Goal: Task Accomplishment & Management: Manage account settings

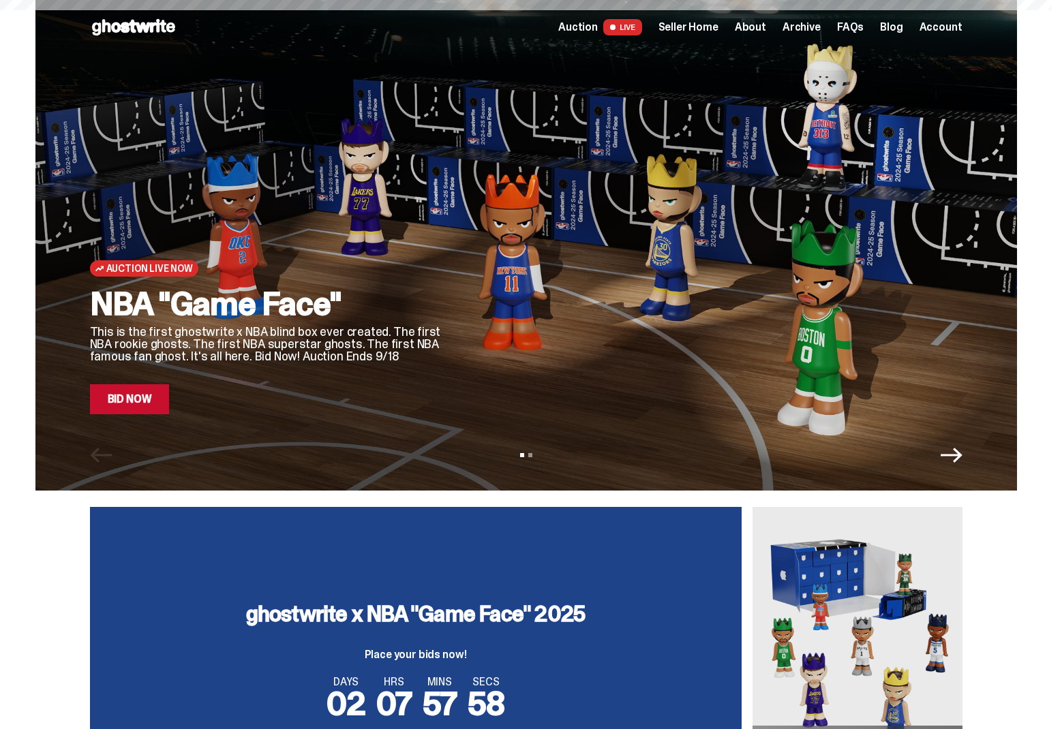
click at [506, 296] on div at bounding box center [714, 228] width 496 height 372
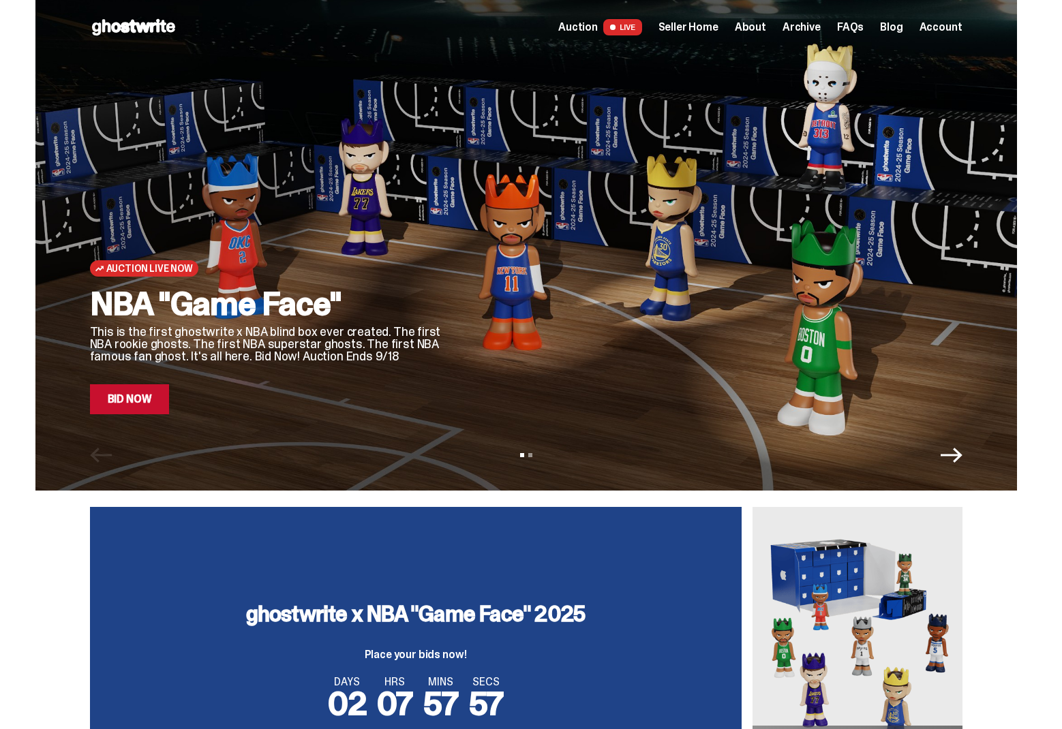
click at [139, 412] on link "Bid Now" at bounding box center [130, 399] width 80 height 30
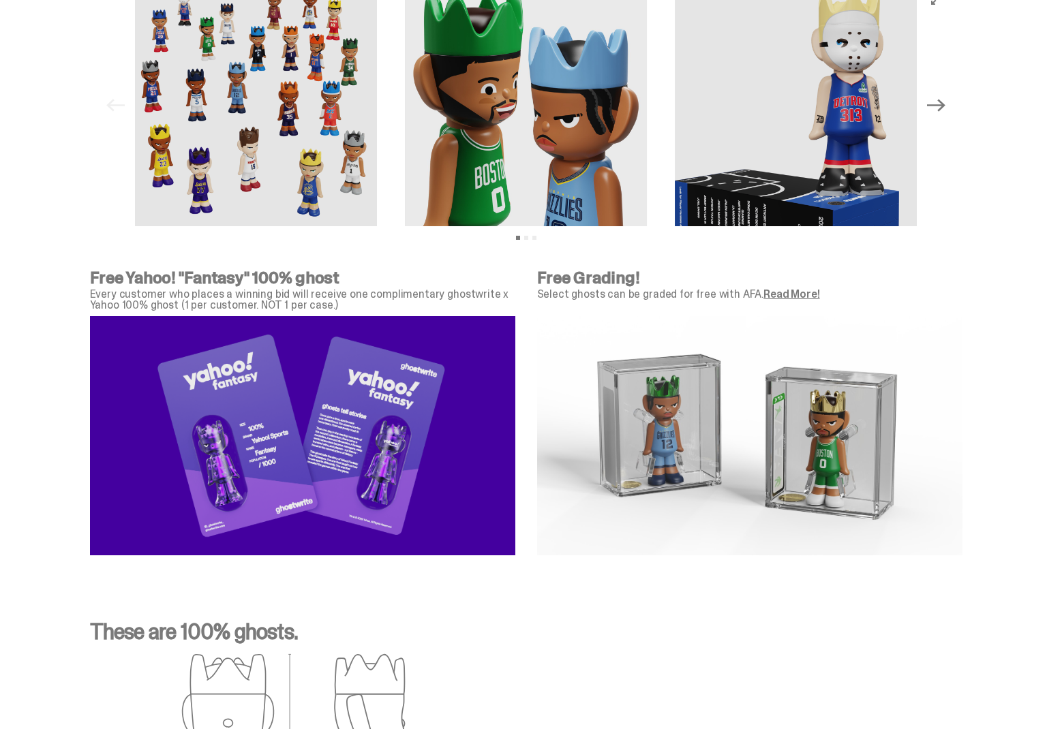
scroll to position [4504, 0]
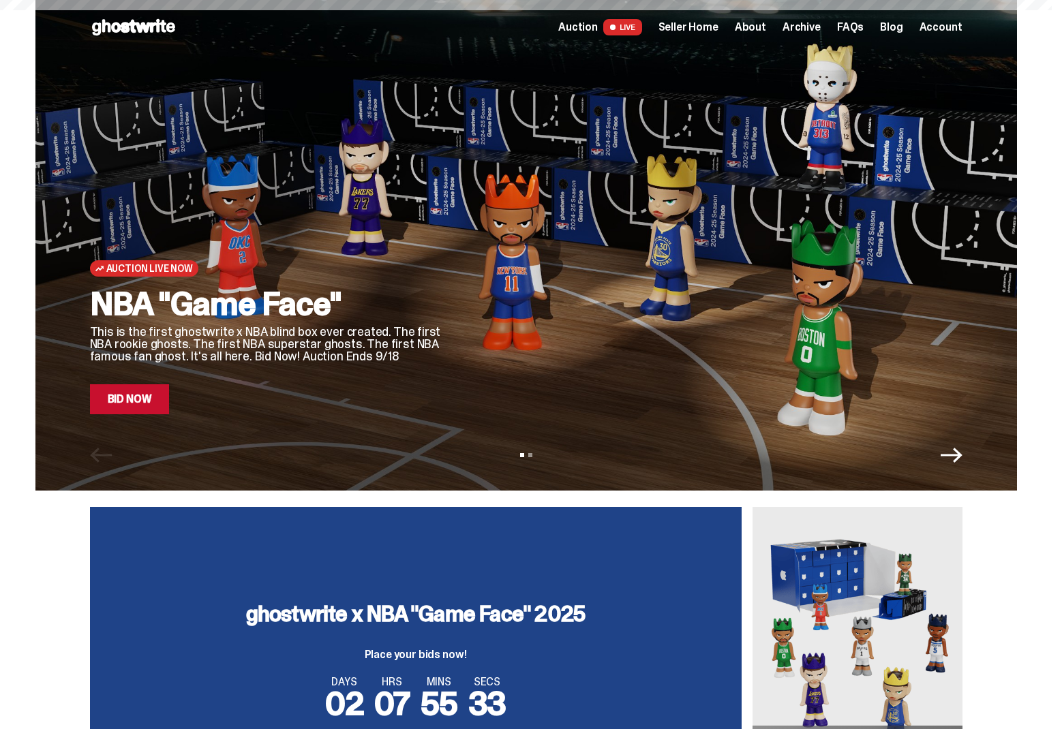
click at [718, 25] on span "Seller Home" at bounding box center [688, 27] width 60 height 11
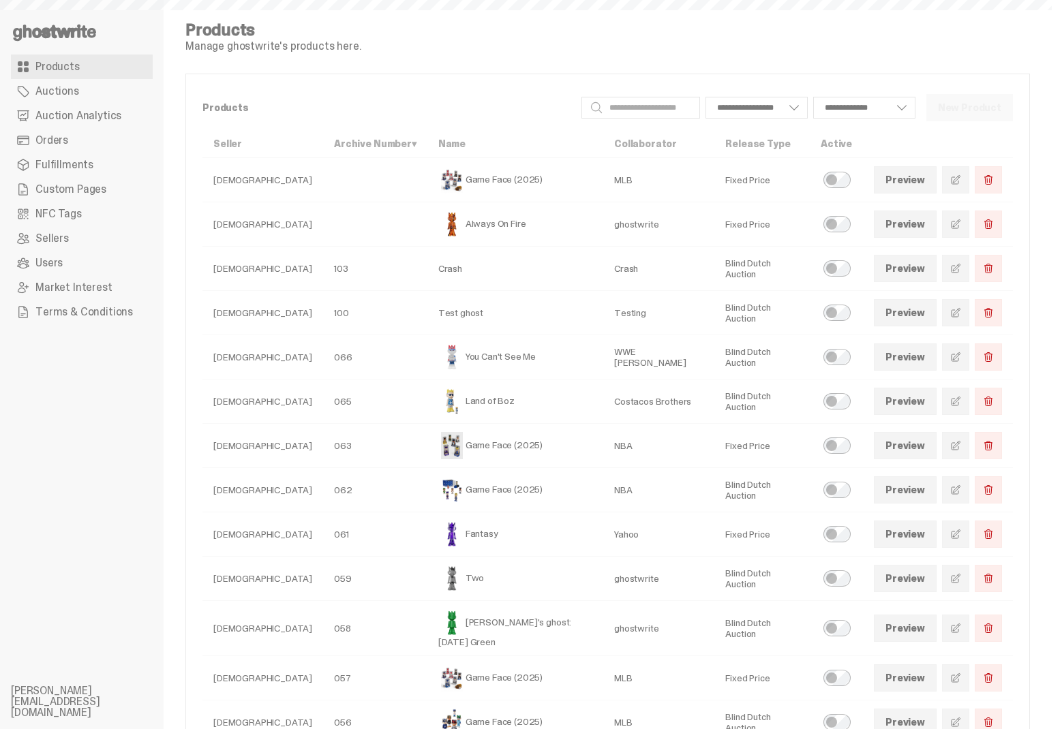
select select
click at [27, 106] on link "Auction Analytics" at bounding box center [82, 116] width 142 height 25
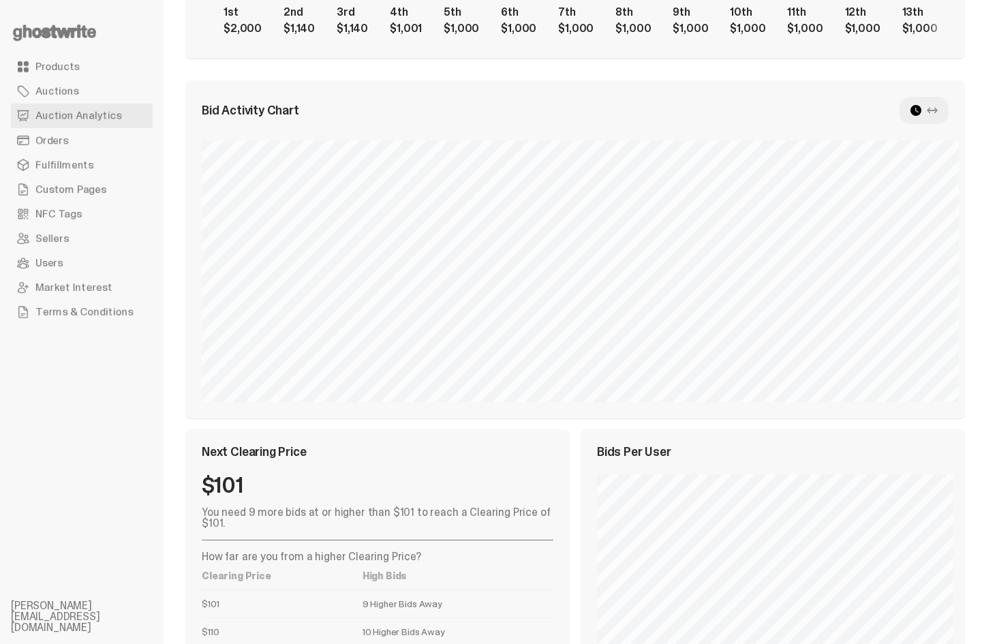
scroll to position [444, 0]
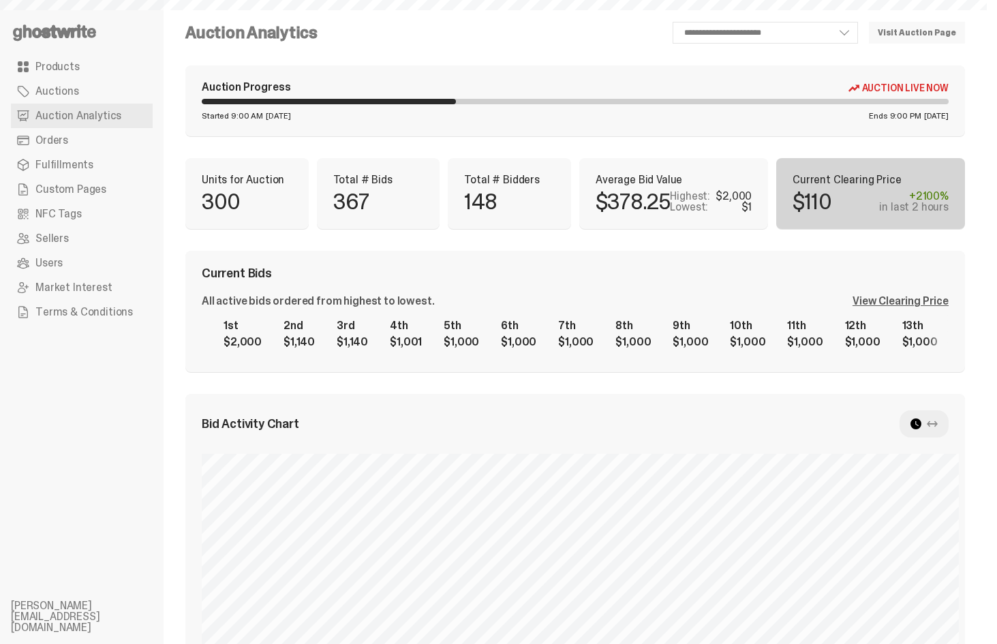
scroll to position [426, 0]
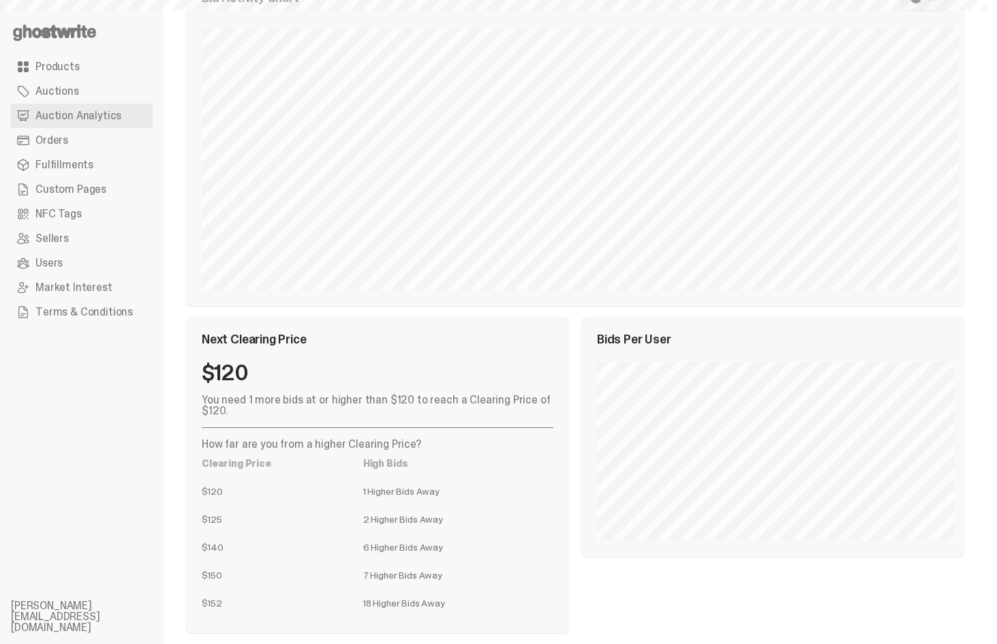
select select "**"
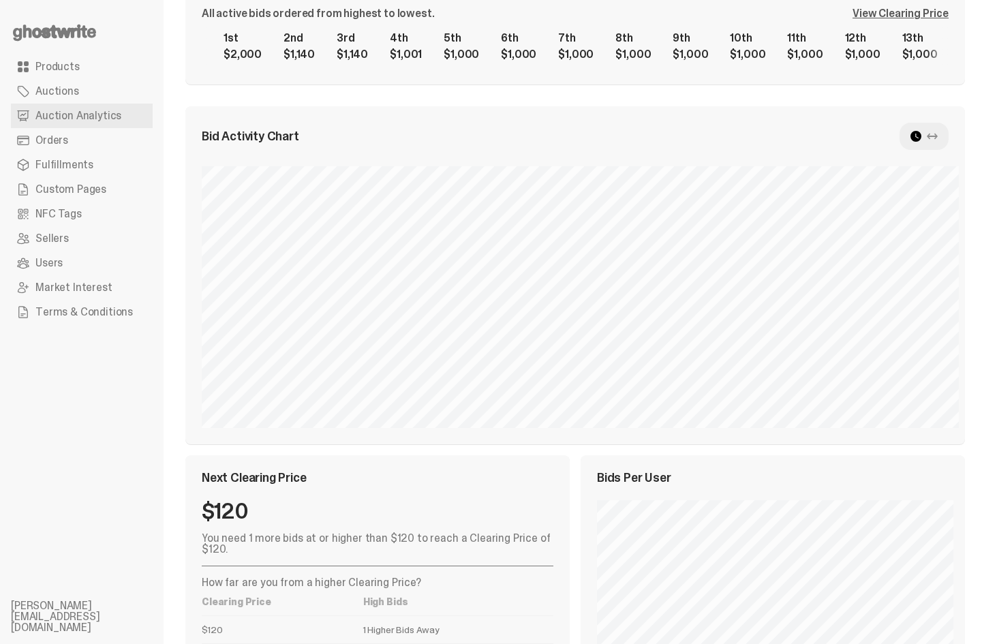
scroll to position [1, 0]
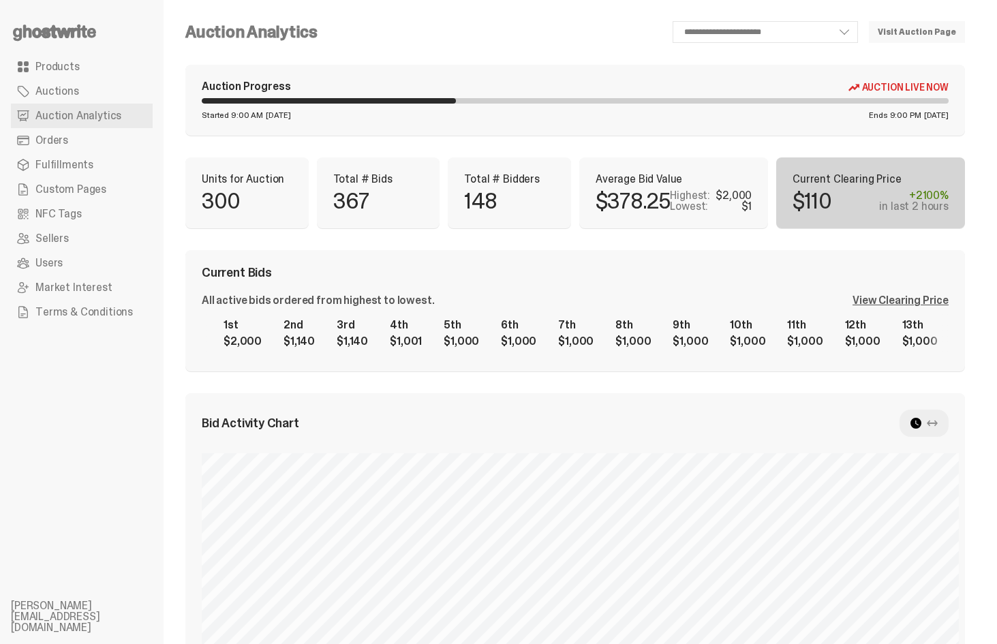
click at [939, 431] on div at bounding box center [924, 423] width 49 height 27
click at [935, 422] on div at bounding box center [924, 423] width 49 height 27
click at [922, 422] on use at bounding box center [916, 423] width 11 height 11
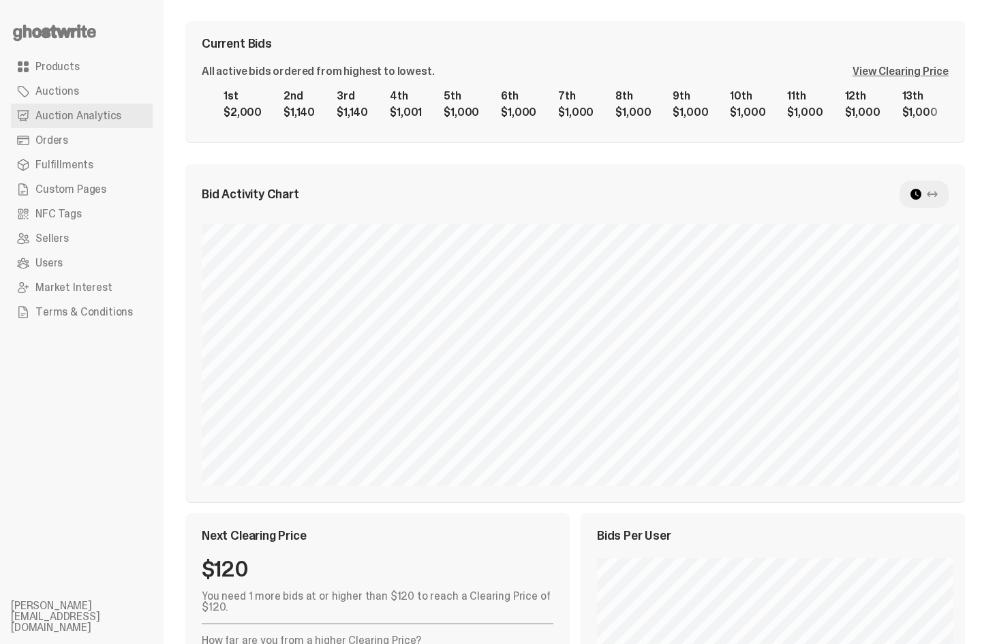
scroll to position [317, 0]
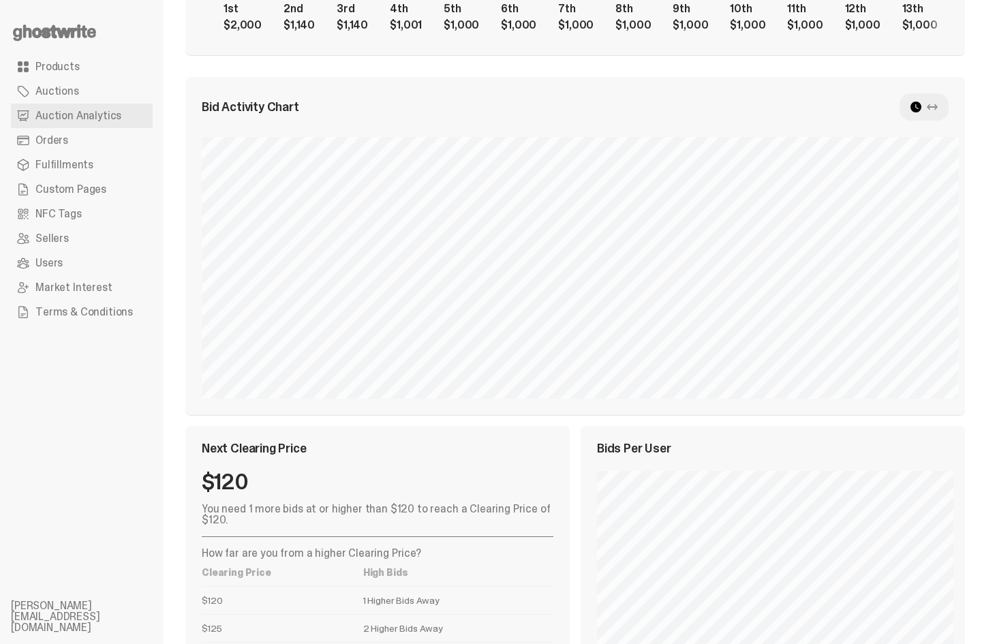
click at [946, 113] on div at bounding box center [924, 106] width 49 height 27
click at [938, 108] on icon at bounding box center [932, 107] width 11 height 11
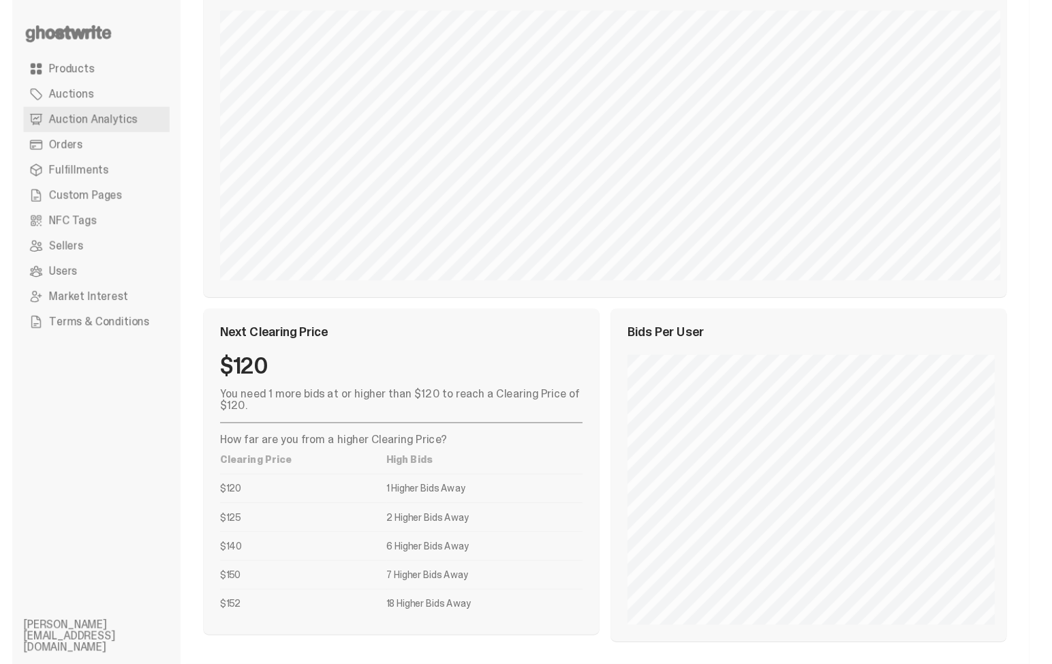
scroll to position [424, 0]
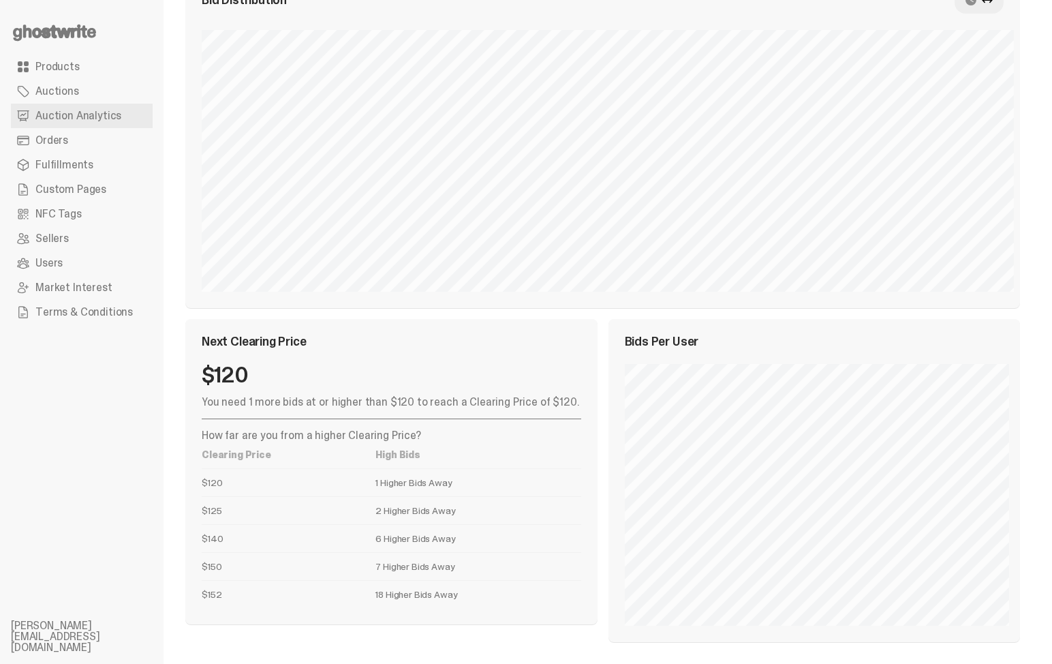
click at [97, 195] on span "Custom Pages" at bounding box center [70, 189] width 71 height 11
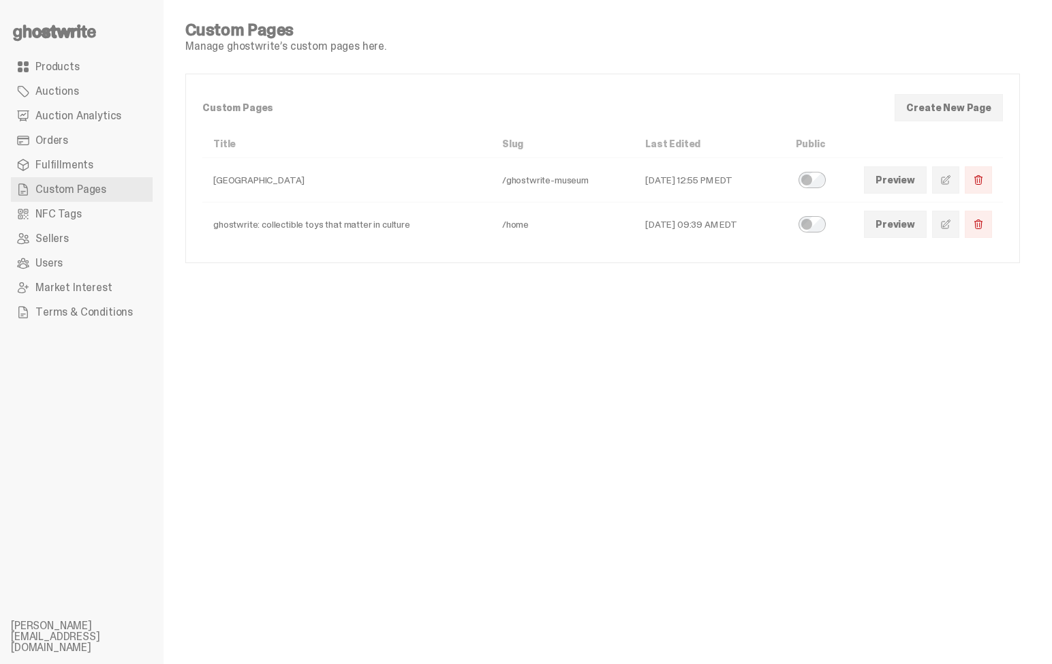
click at [960, 187] on link at bounding box center [946, 179] width 27 height 27
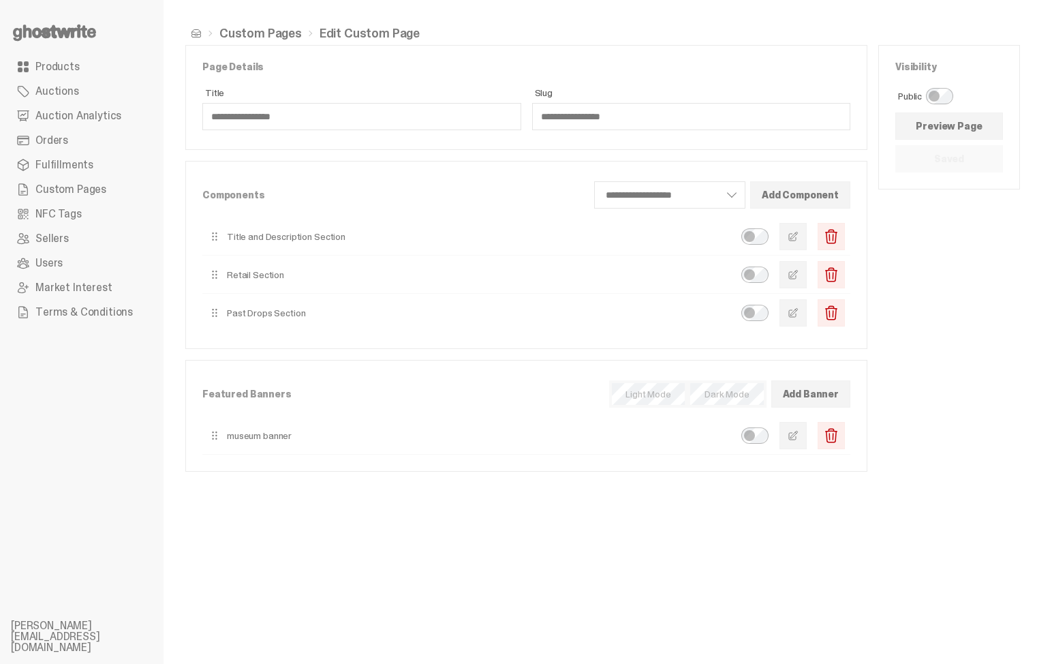
click at [71, 61] on span "Products" at bounding box center [57, 66] width 44 height 11
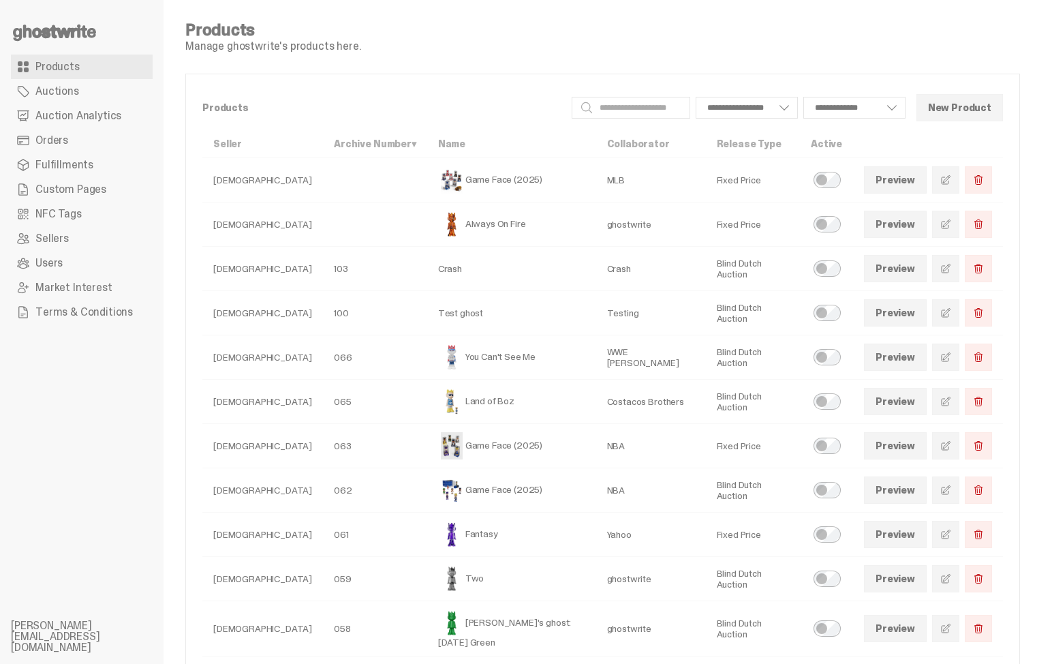
click at [952, 182] on span at bounding box center [946, 180] width 11 height 11
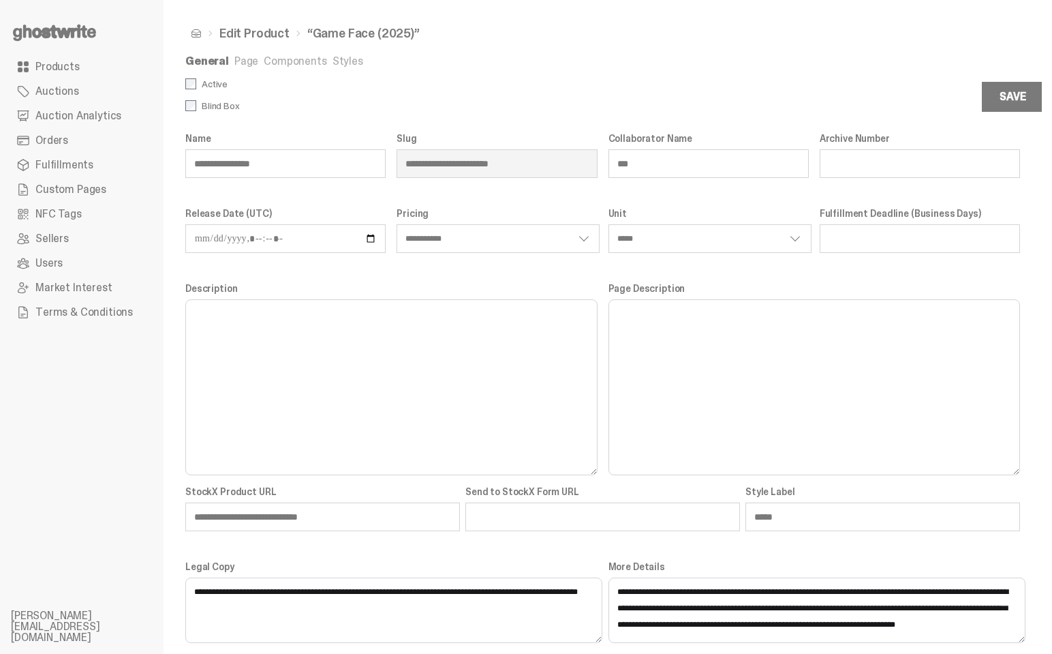
click at [336, 59] on link "Styles" at bounding box center [348, 61] width 31 height 14
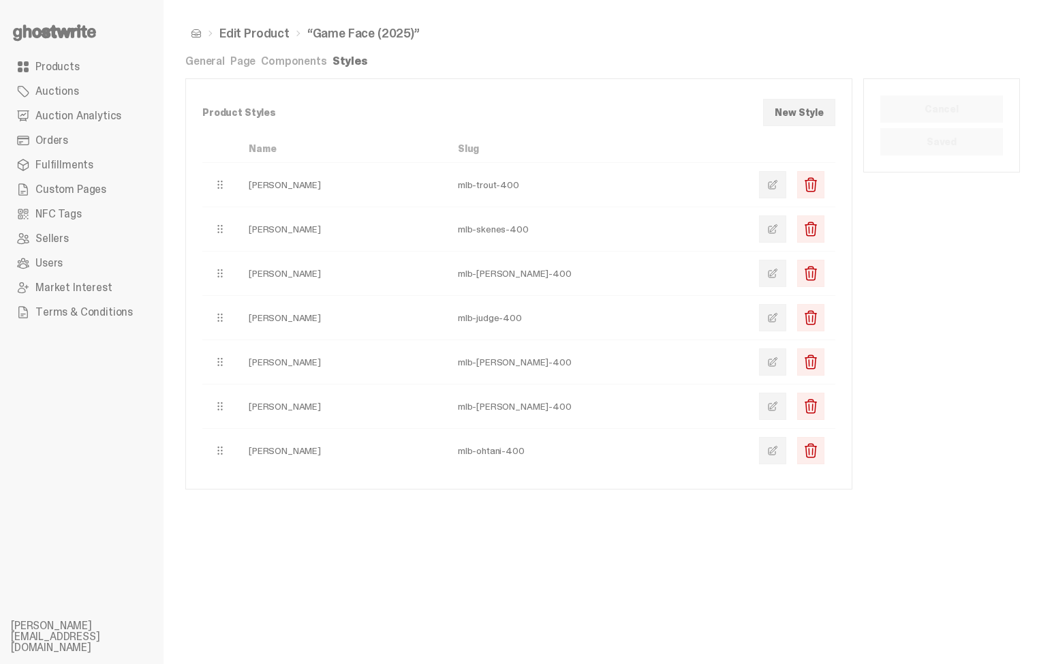
click at [787, 186] on link at bounding box center [772, 184] width 27 height 27
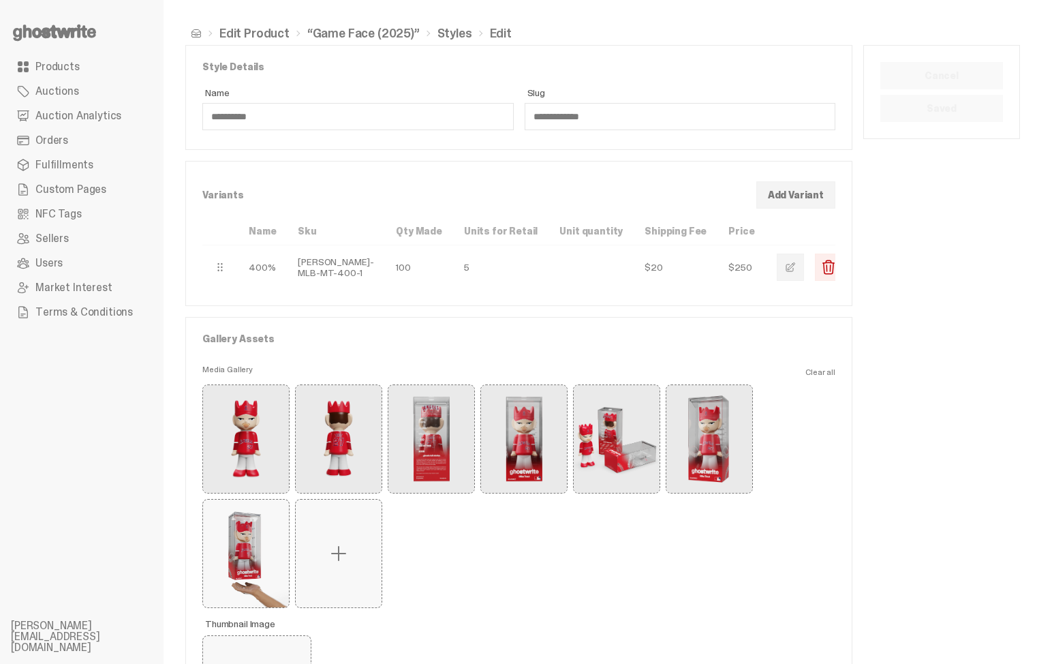
click at [777, 275] on button "button" at bounding box center [790, 267] width 27 height 27
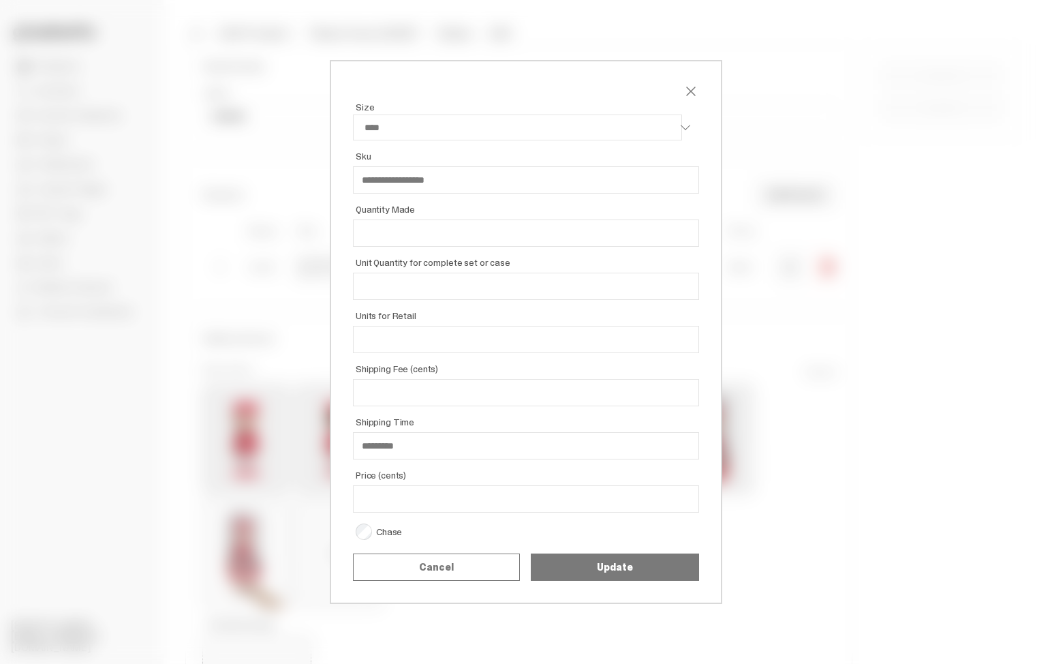
click at [181, 255] on div "**********" at bounding box center [526, 332] width 1052 height 664
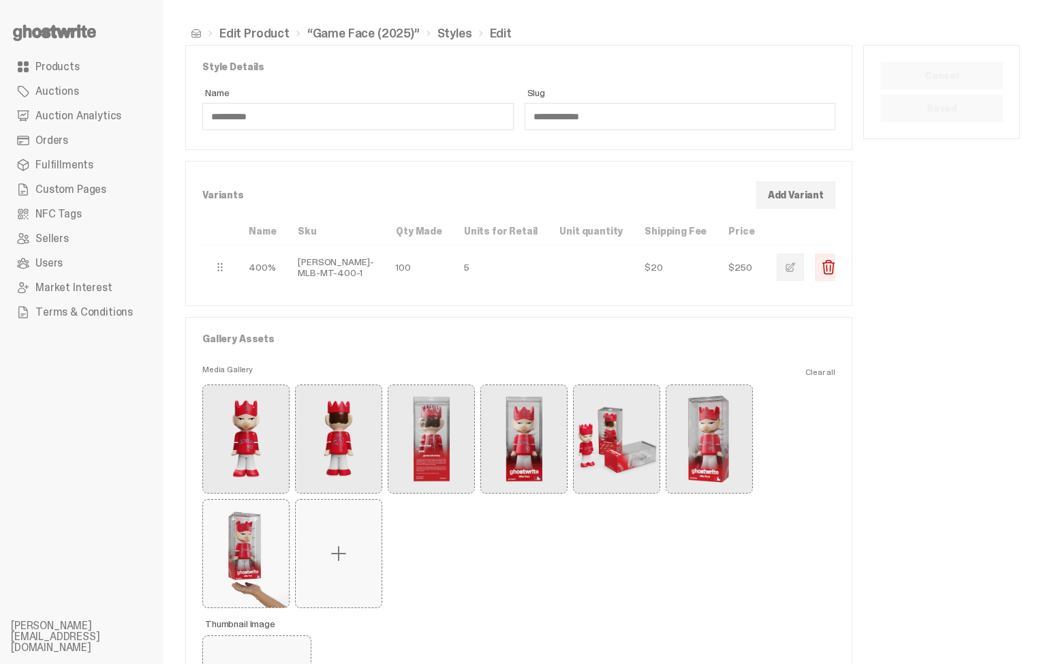
click at [438, 29] on link "Styles" at bounding box center [455, 33] width 35 height 12
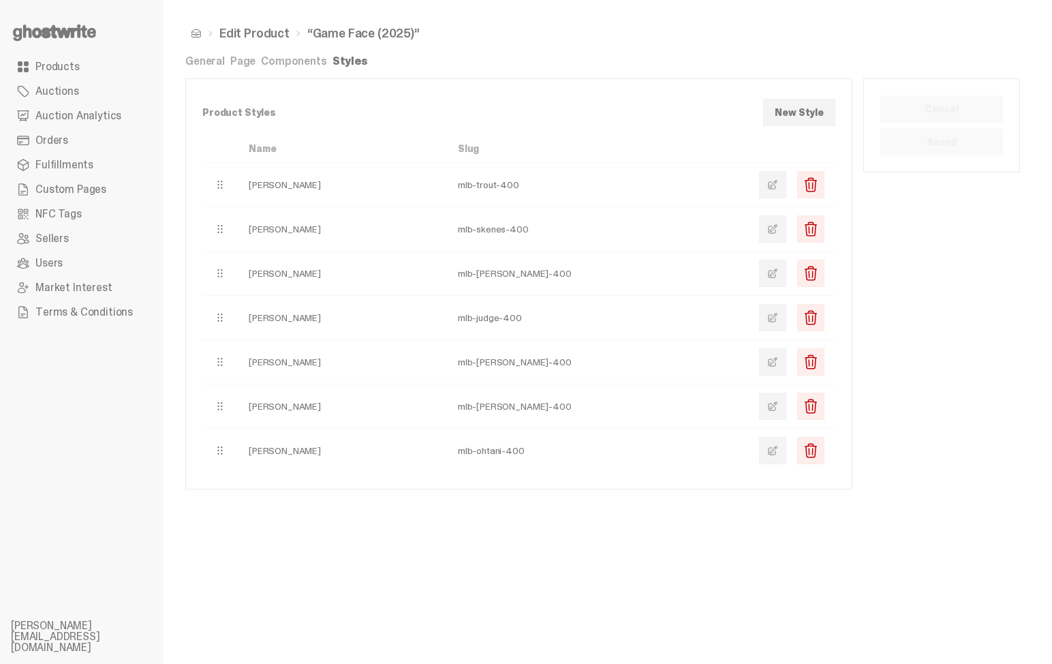
click at [215, 59] on link "General" at bounding box center [205, 61] width 40 height 14
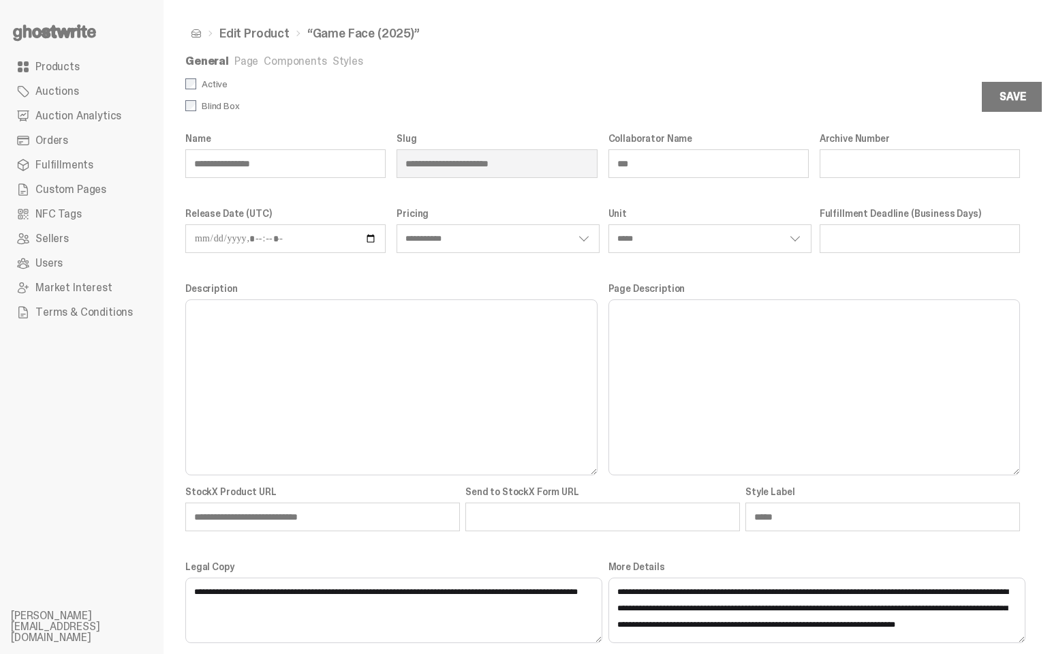
click at [669, 224] on div "**********" at bounding box center [709, 232] width 200 height 48
click at [720, 255] on div "**********" at bounding box center [709, 232] width 200 height 48
select select "**********"
click option "**********" at bounding box center [0, 0] width 0 height 0
select select "**********"
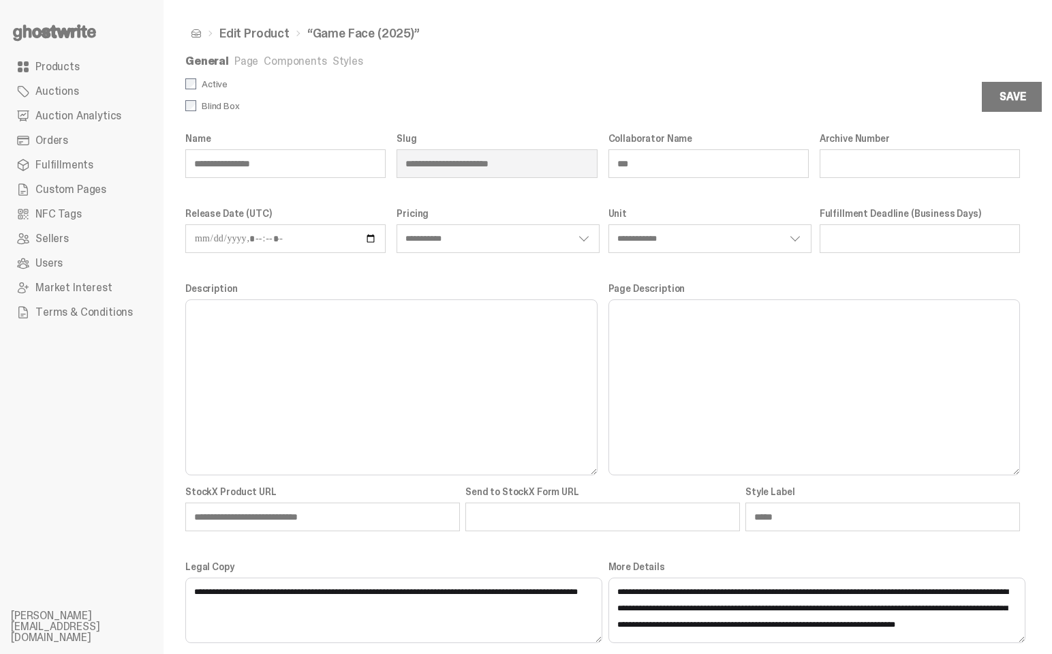
select select "**********"
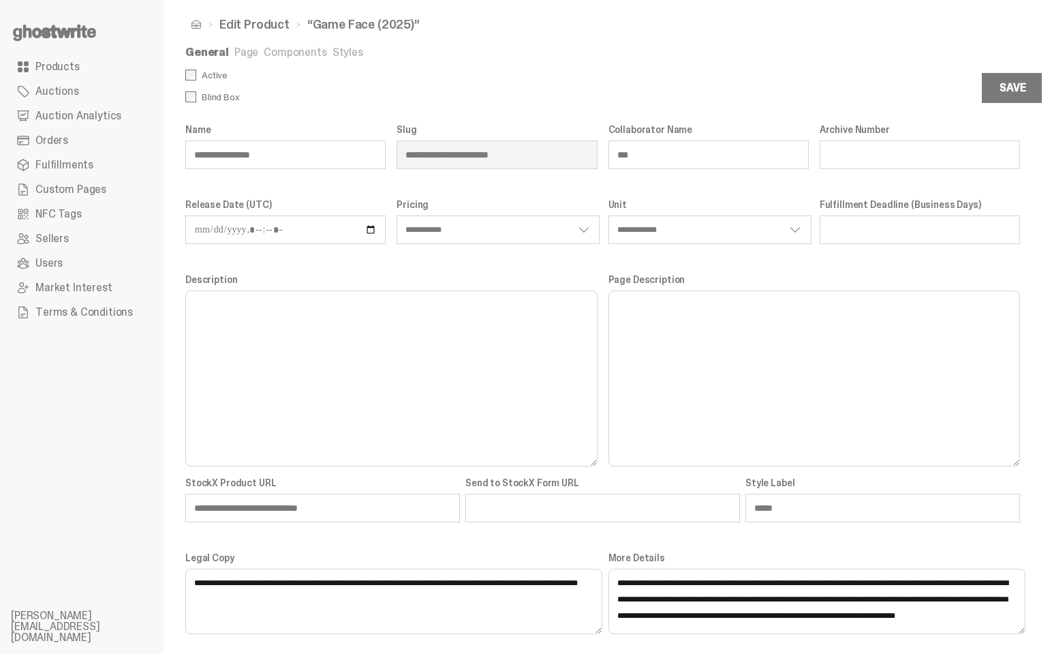
scroll to position [11, 0]
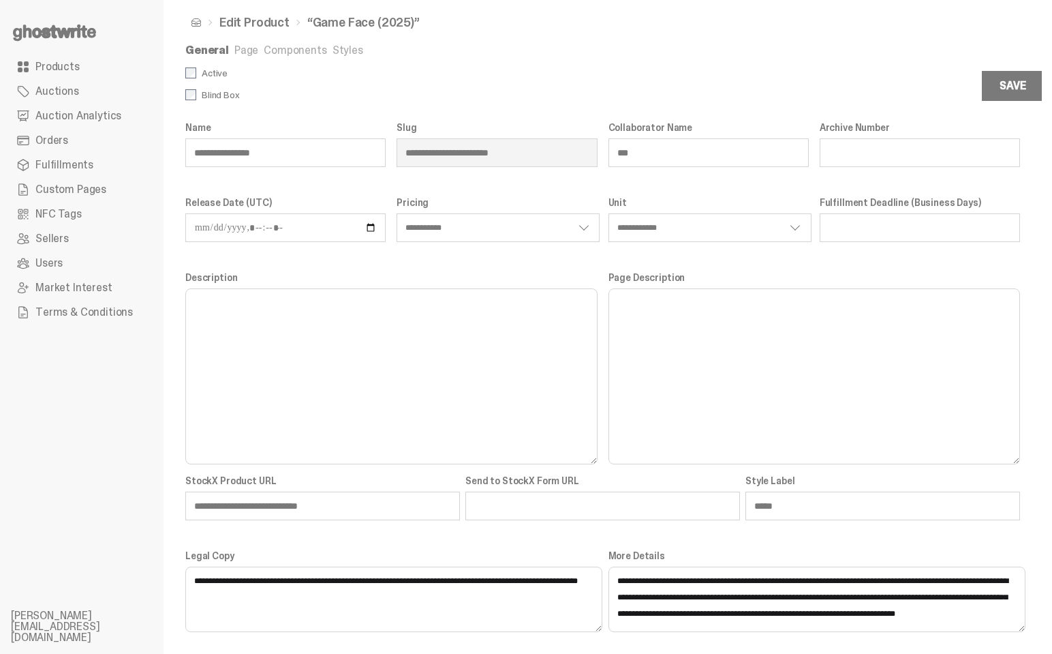
click at [348, 52] on link "Styles" at bounding box center [348, 50] width 31 height 14
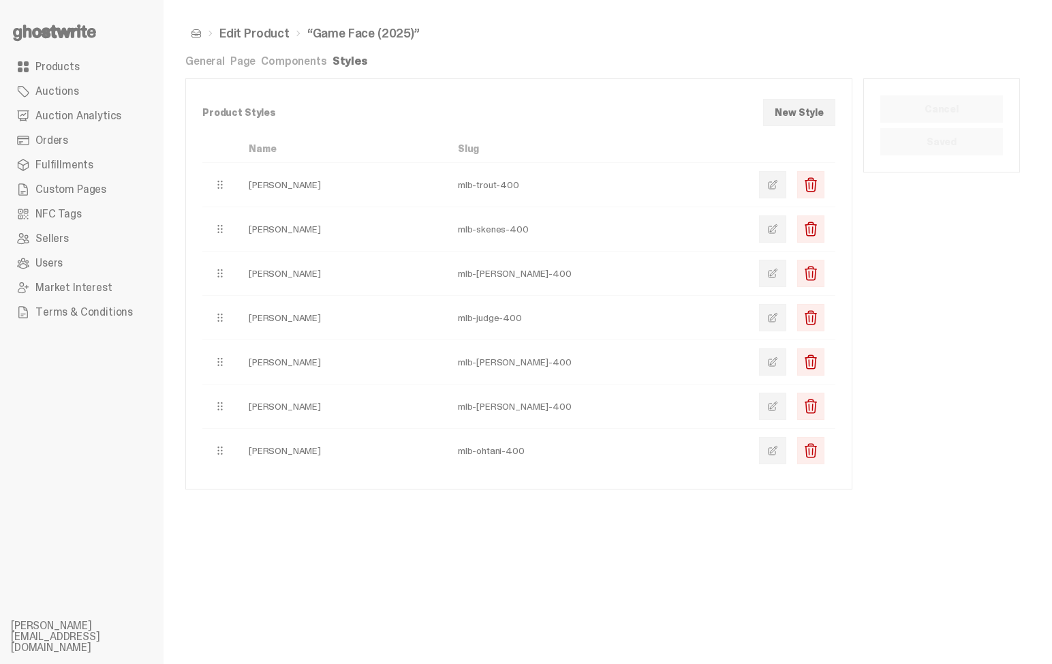
click at [787, 185] on link at bounding box center [772, 184] width 27 height 27
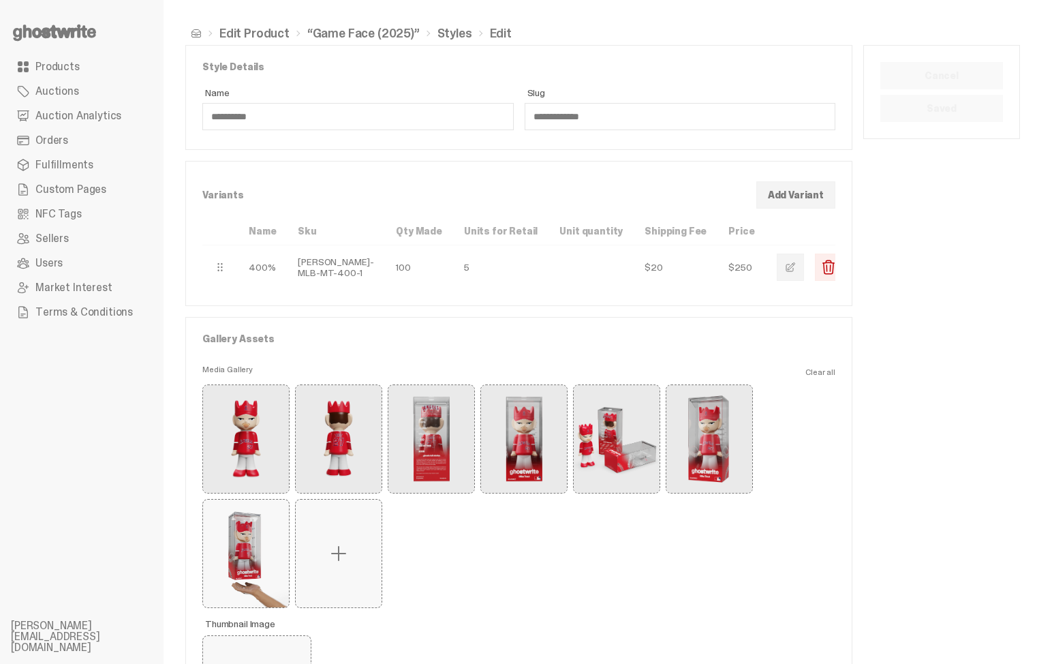
click at [777, 266] on button "button" at bounding box center [790, 267] width 27 height 27
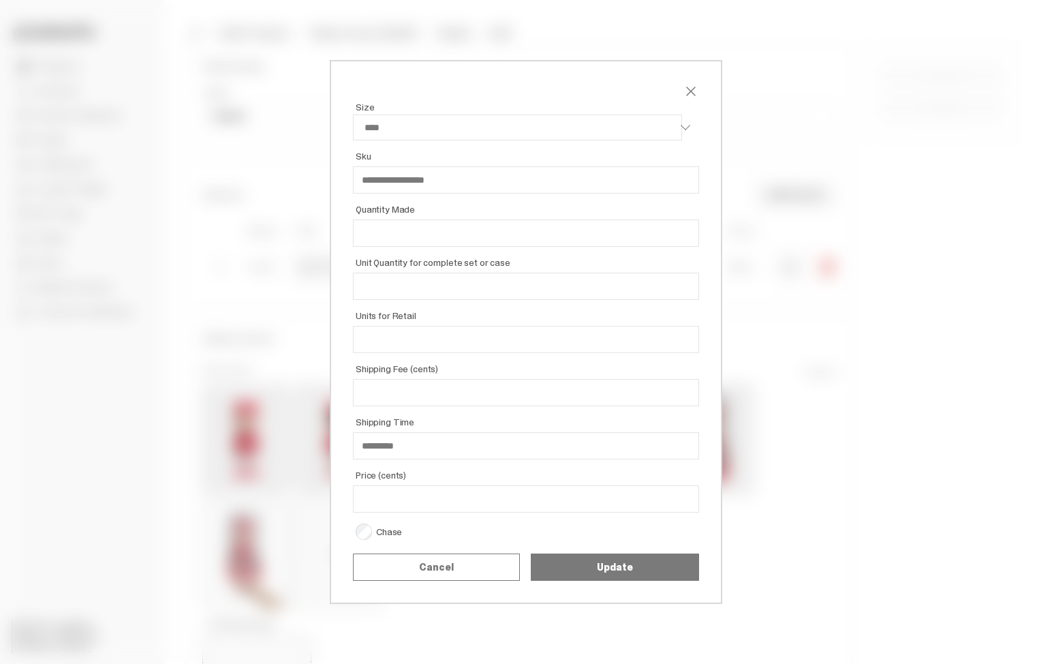
click at [695, 87] on span "close" at bounding box center [691, 91] width 16 height 16
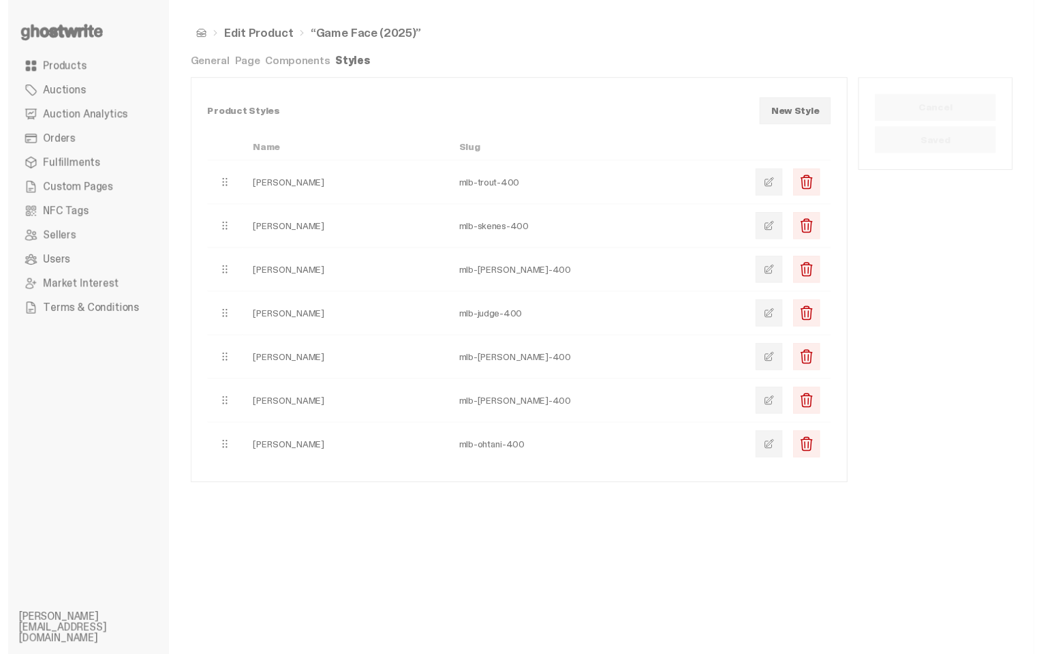
scroll to position [11, 0]
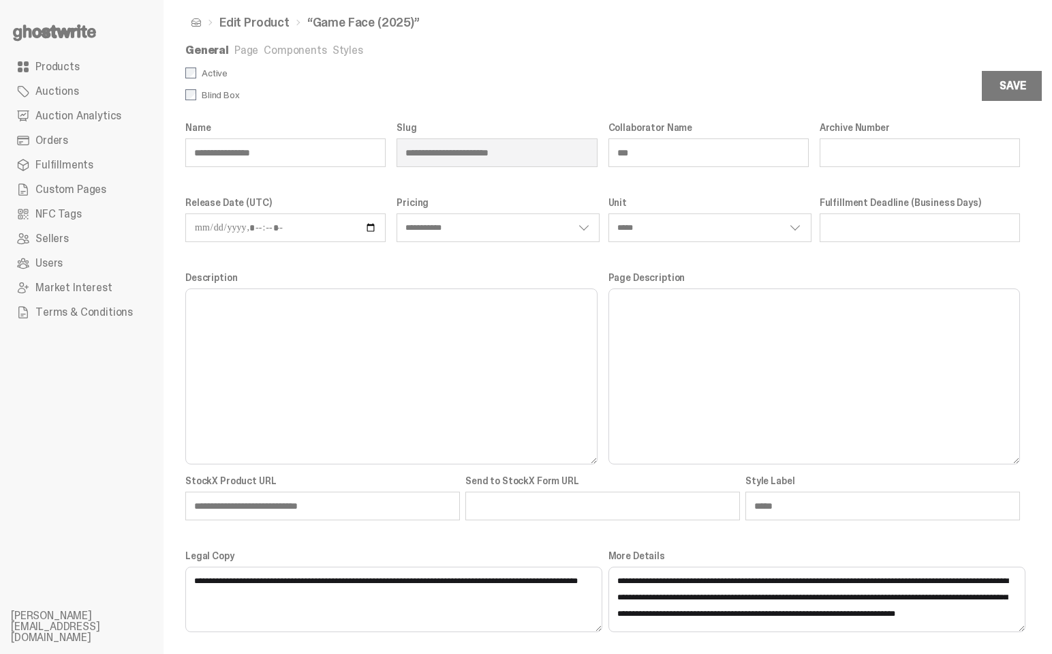
click at [334, 50] on link "Styles" at bounding box center [348, 50] width 31 height 14
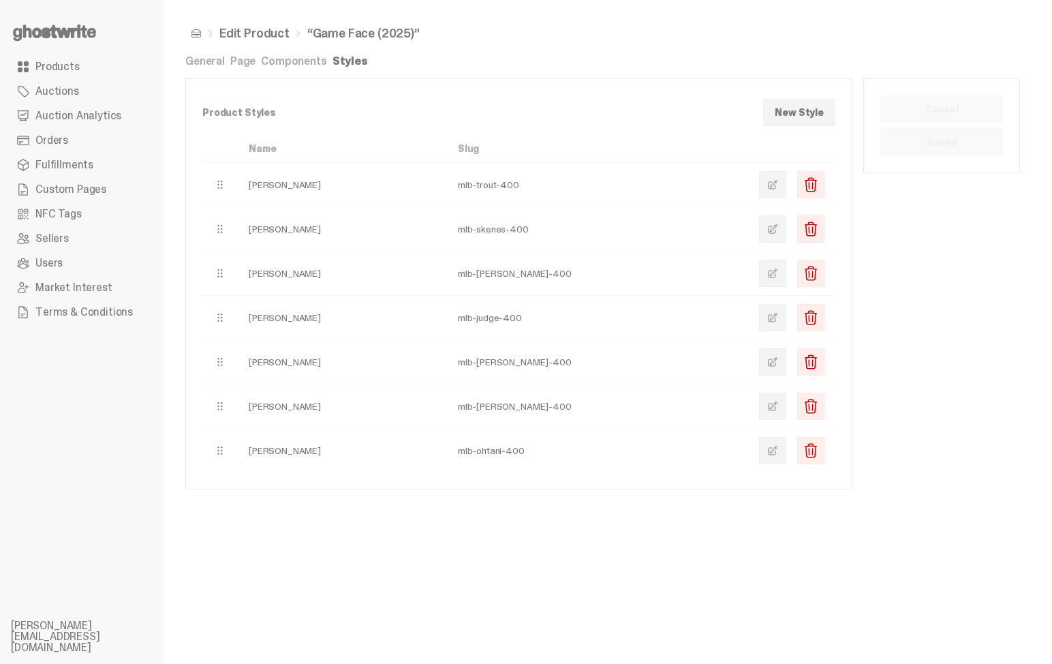
click at [203, 59] on link "General" at bounding box center [205, 61] width 40 height 14
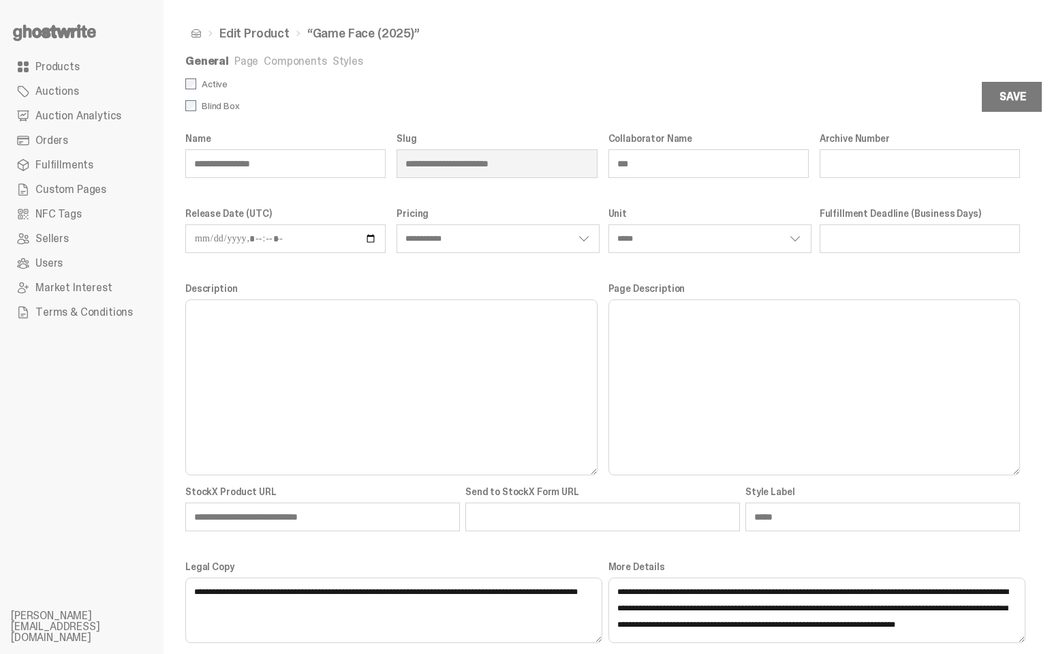
click at [338, 61] on link "Styles" at bounding box center [348, 61] width 31 height 14
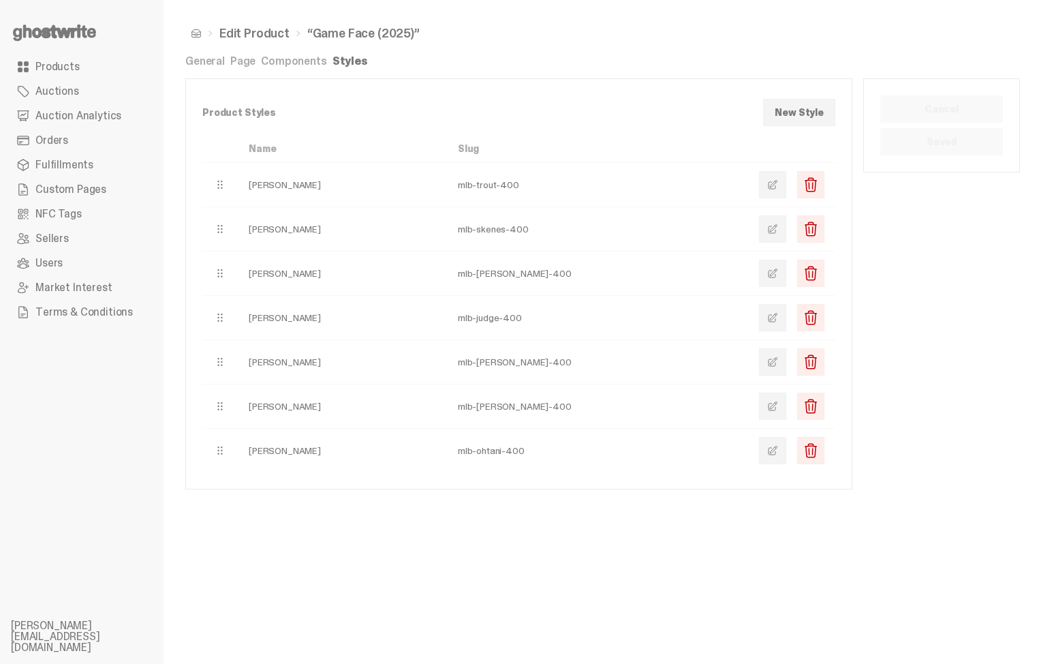
click at [778, 183] on span at bounding box center [773, 184] width 11 height 11
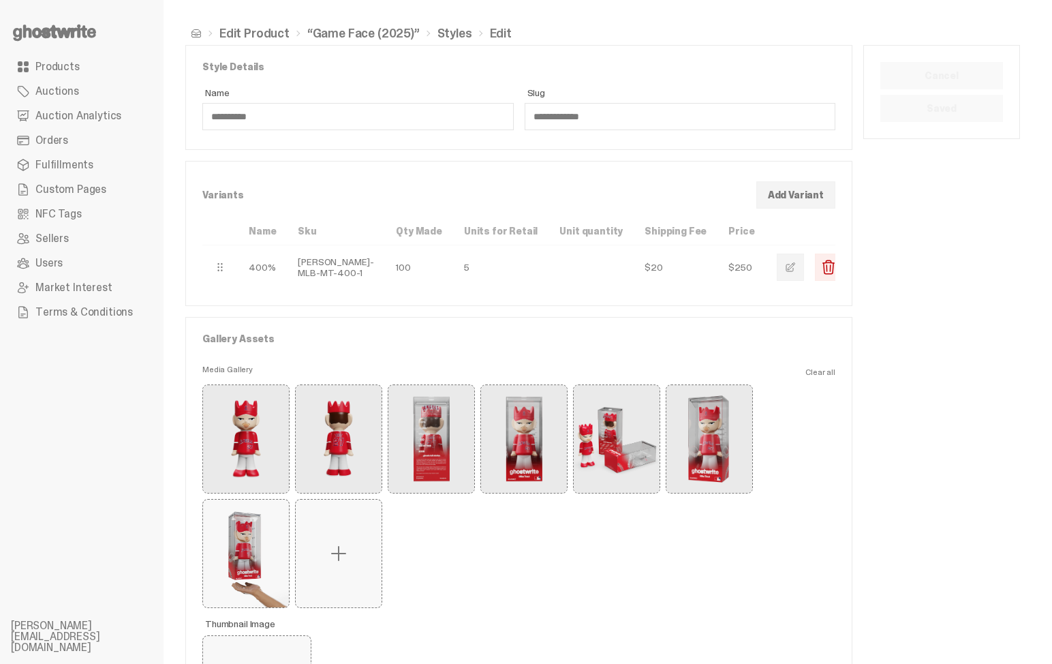
click at [785, 269] on span "button" at bounding box center [790, 267] width 11 height 11
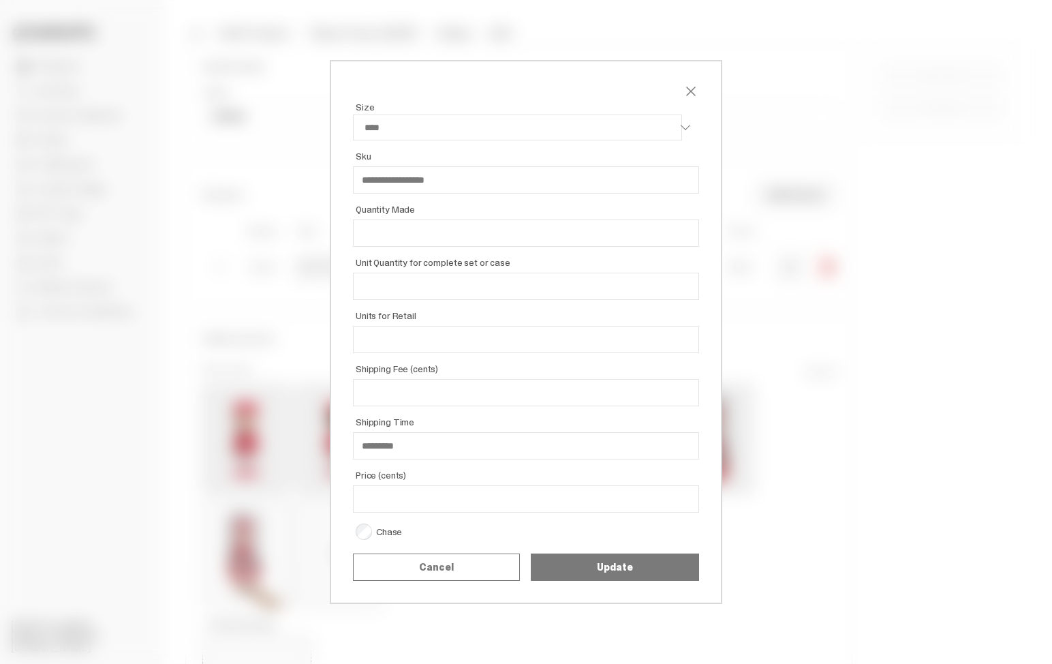
click at [481, 145] on div "**********" at bounding box center [526, 321] width 346 height 443
click at [842, 102] on div "**********" at bounding box center [526, 332] width 1052 height 664
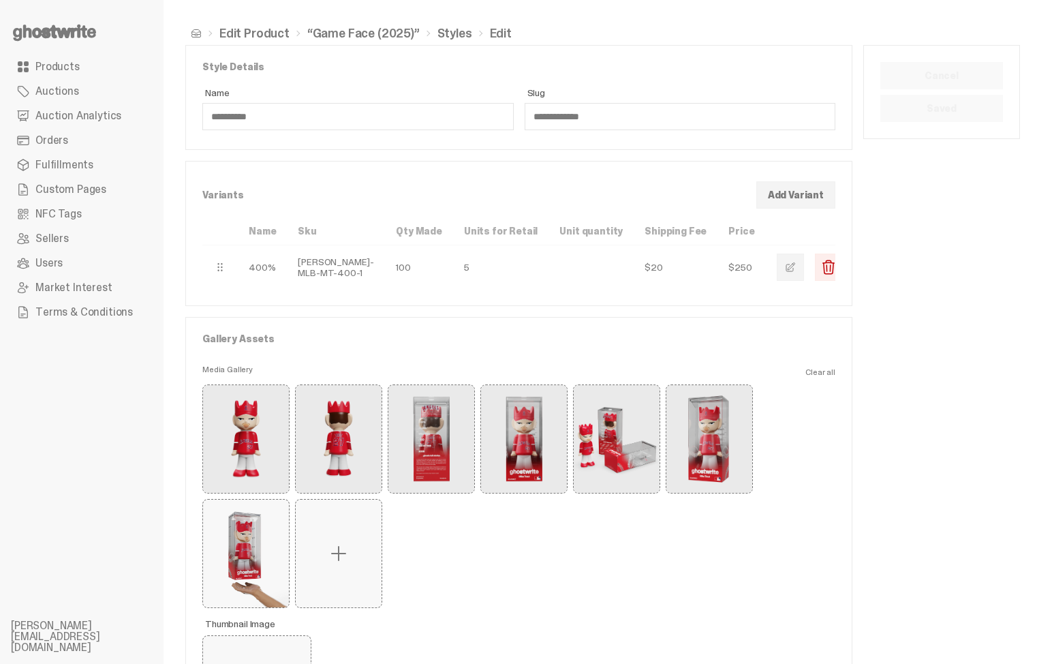
click at [379, 27] on link "“Game Face (2025)”" at bounding box center [363, 33] width 112 height 12
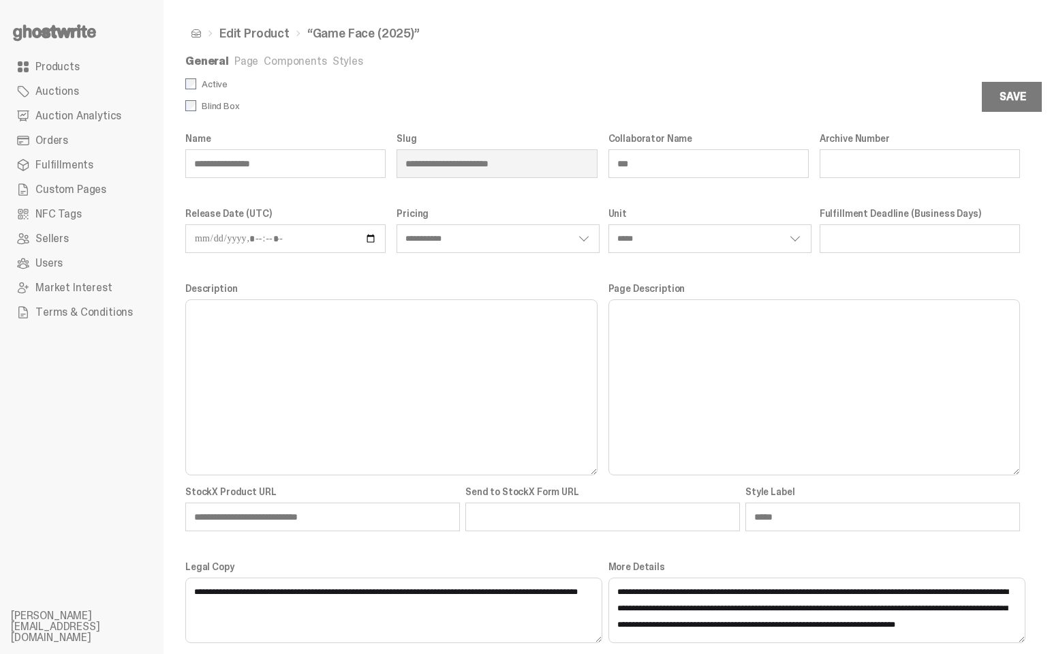
click at [72, 133] on link "Orders" at bounding box center [82, 140] width 142 height 25
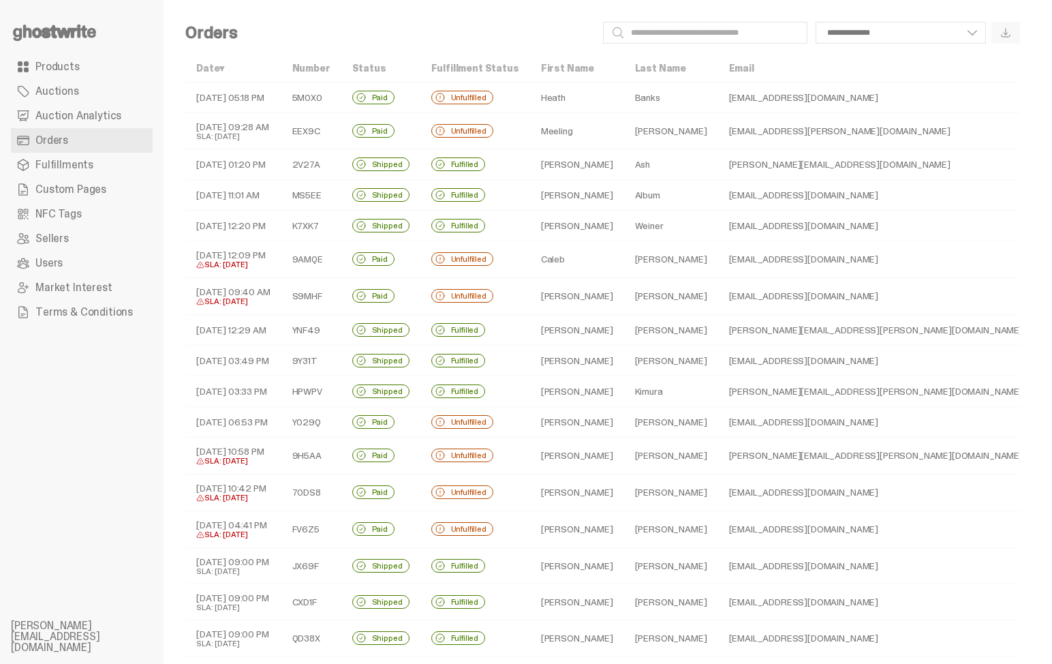
click at [260, 103] on td "[DATE] 05:18 PM" at bounding box center [233, 97] width 96 height 31
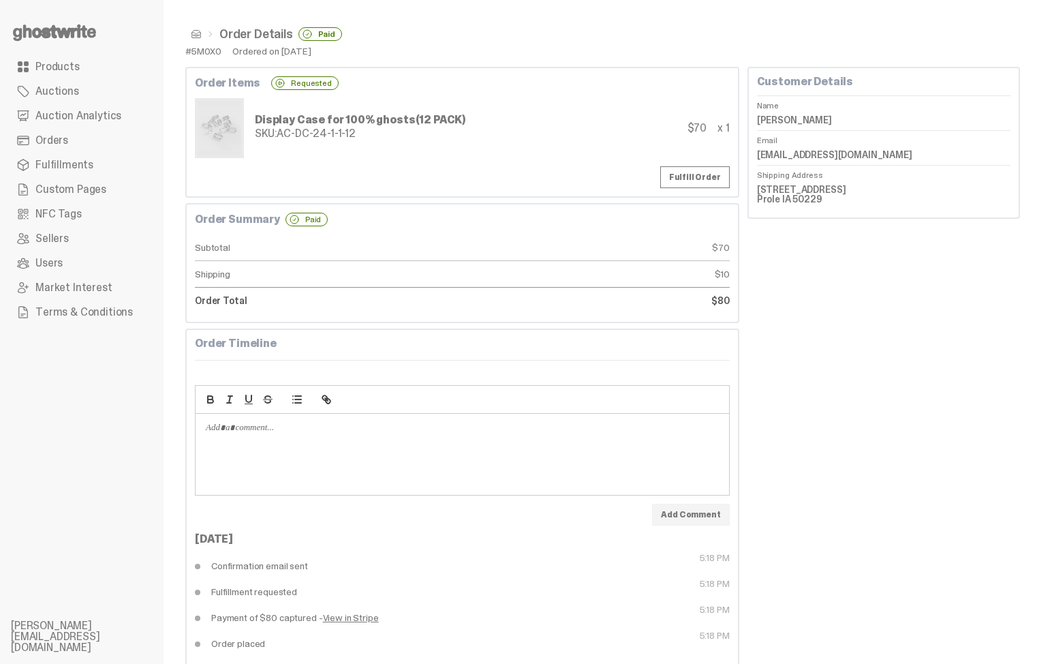
click at [63, 168] on span "Fulfillments" at bounding box center [64, 165] width 58 height 11
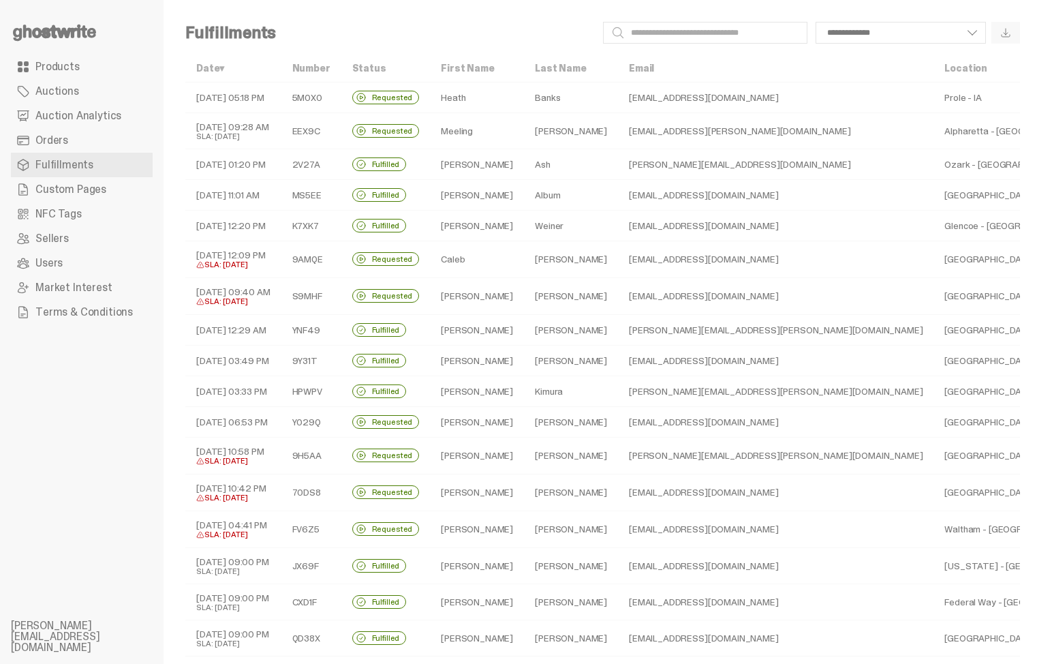
click at [237, 91] on td "[DATE] 05:18 PM" at bounding box center [233, 97] width 96 height 31
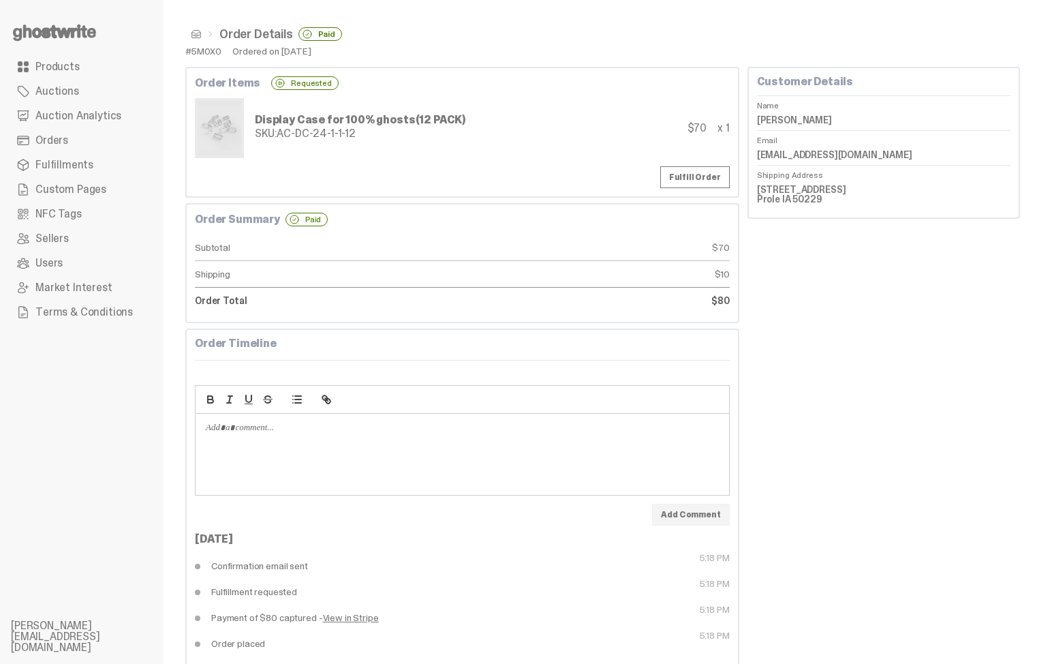
click at [983, 365] on div "Customer Details Name Heath Banks Email bbump04@gmail.com Shipping Address 8054…" at bounding box center [884, 366] width 273 height 599
click at [846, 436] on div "Customer Details Name Heath Banks Email bbump04@gmail.com Shipping Address 8054…" at bounding box center [884, 366] width 273 height 599
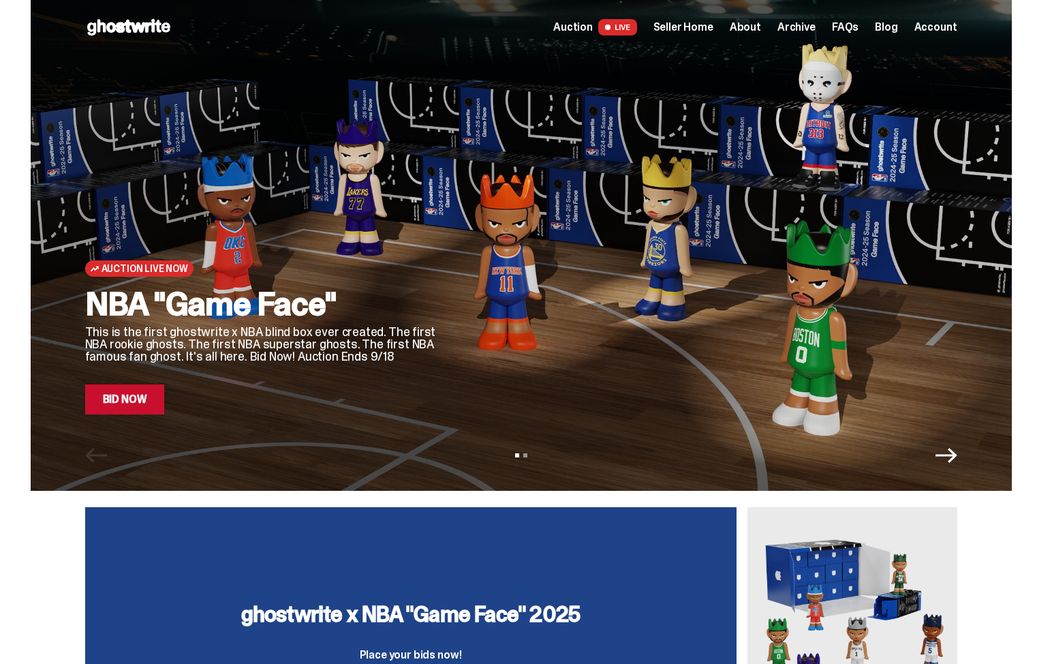
click at [152, 400] on link "Bid Now" at bounding box center [125, 399] width 80 height 30
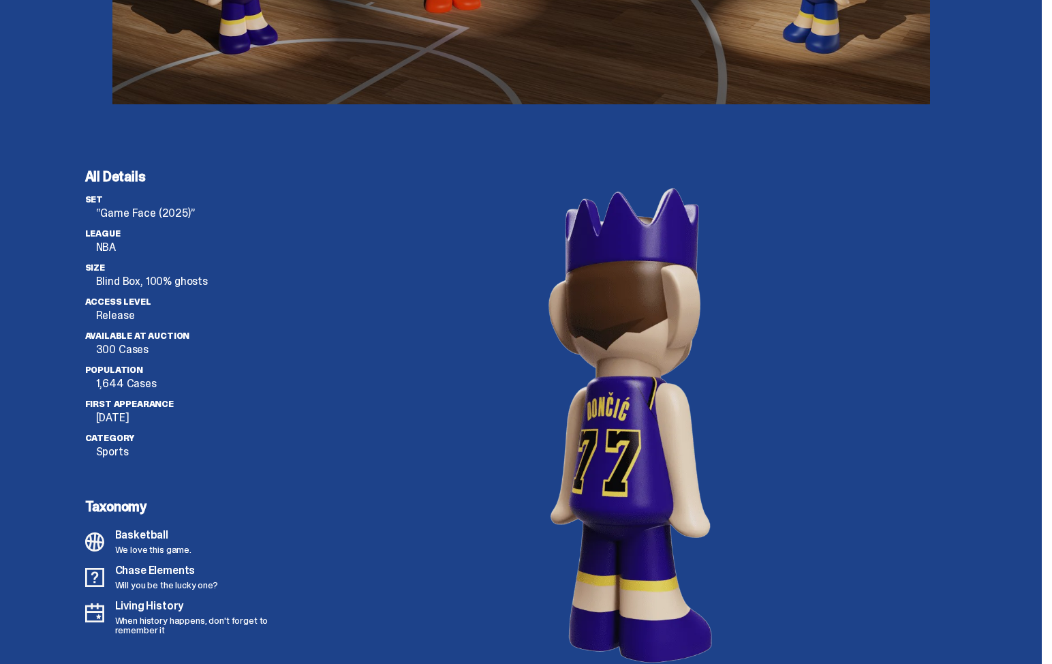
scroll to position [3588, 0]
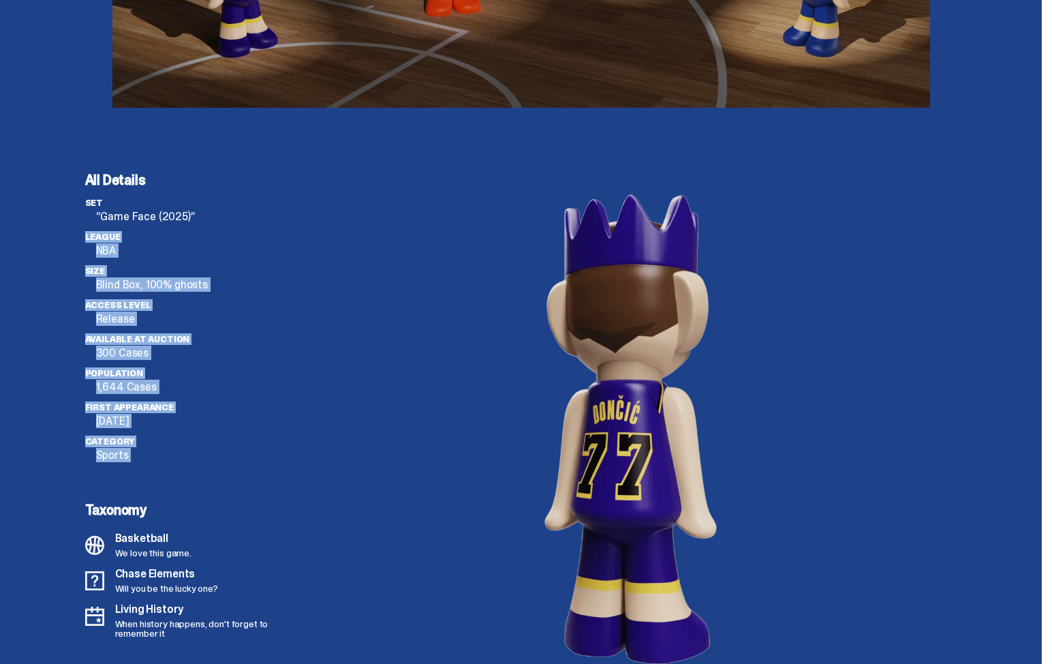
drag, startPoint x: 93, startPoint y: 222, endPoint x: 239, endPoint y: 499, distance: 312.8
click at [239, 499] on div "All Details set “Game Face (2025)” League NBA Size Blind Box, 100% ghosts Acces…" at bounding box center [194, 427] width 218 height 509
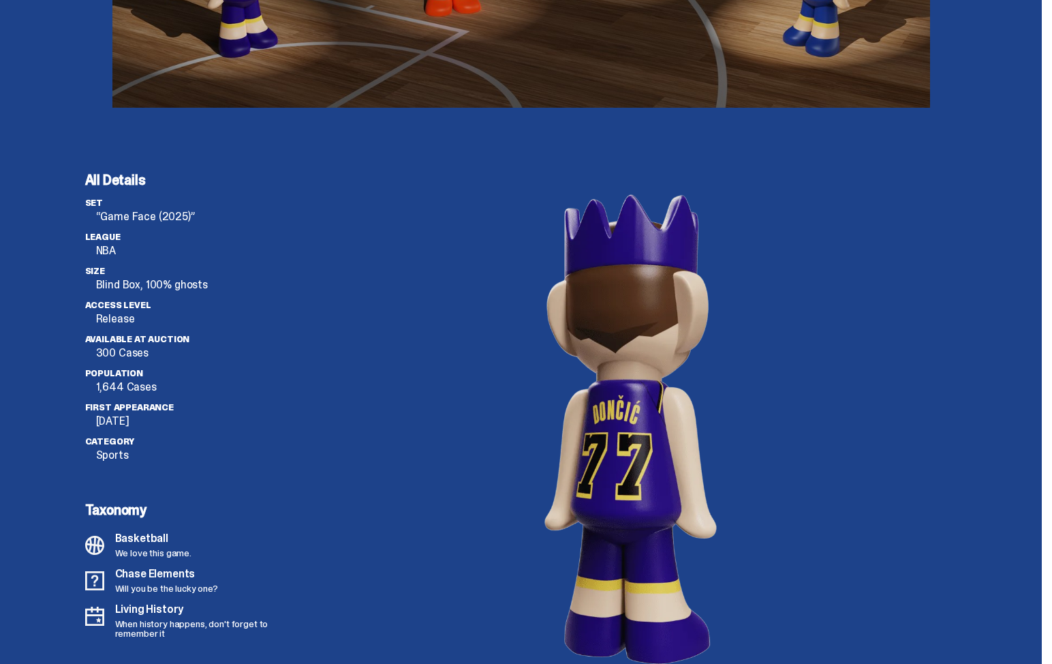
click at [237, 487] on div "All Details set “Game Face (2025)” League NBA Size Blind Box, 100% ghosts Acces…" at bounding box center [194, 427] width 218 height 509
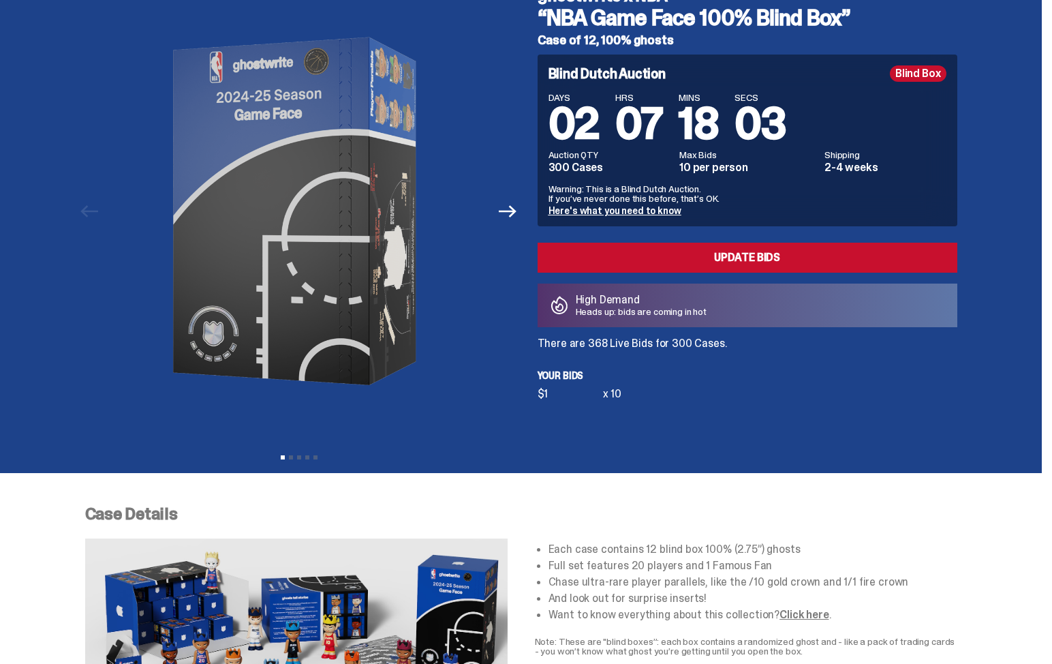
scroll to position [0, 0]
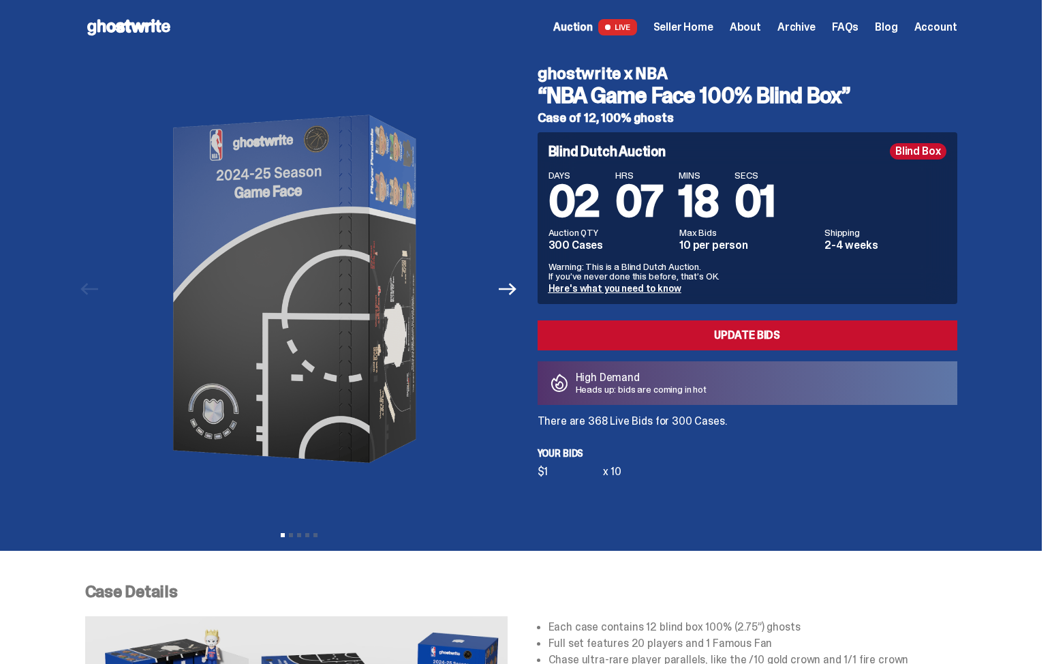
drag, startPoint x: 738, startPoint y: 23, endPoint x: 703, endPoint y: 27, distance: 34.9
click at [738, 23] on div "Auction LIVE Seller Home About Archive FAQs Blog Account" at bounding box center [756, 27] width 404 height 16
click at [703, 27] on span "Seller Home" at bounding box center [684, 27] width 60 height 11
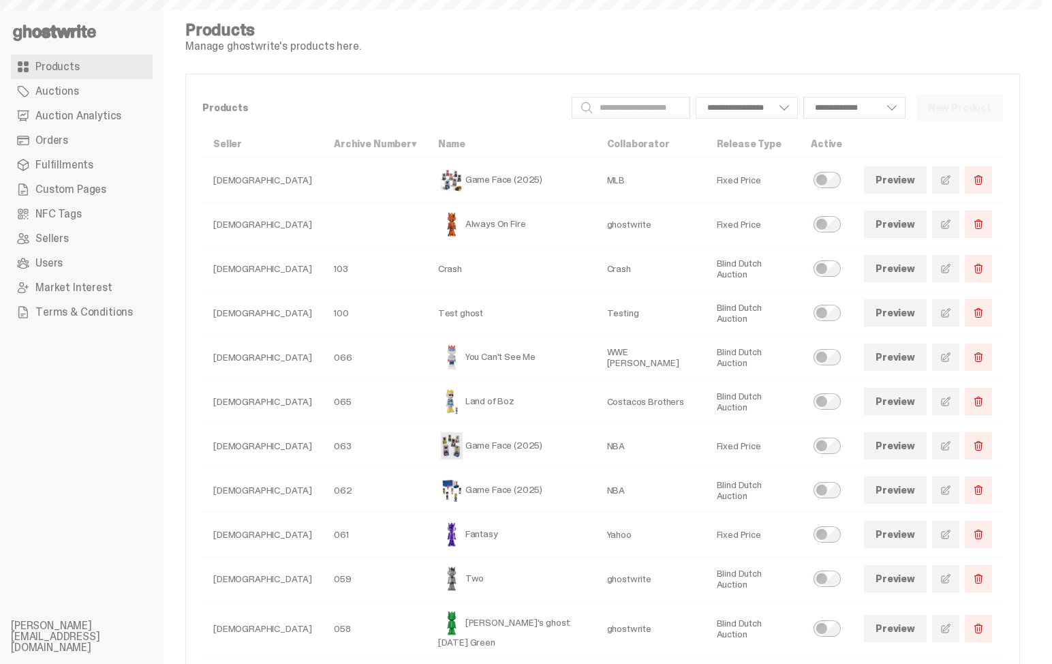
select select
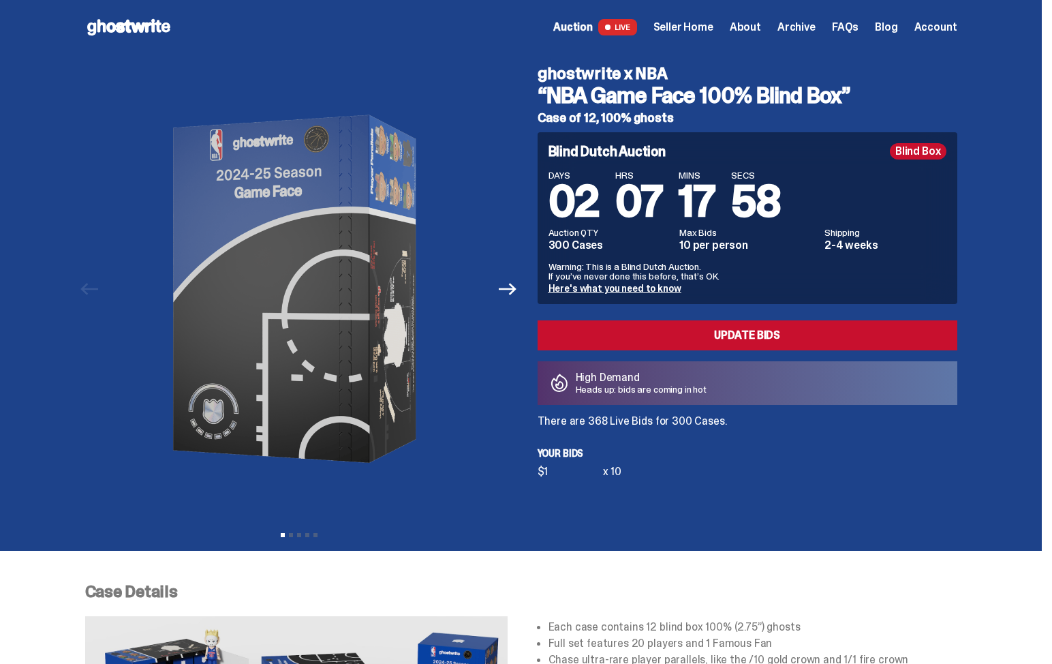
click at [816, 33] on span "Archive" at bounding box center [797, 27] width 38 height 11
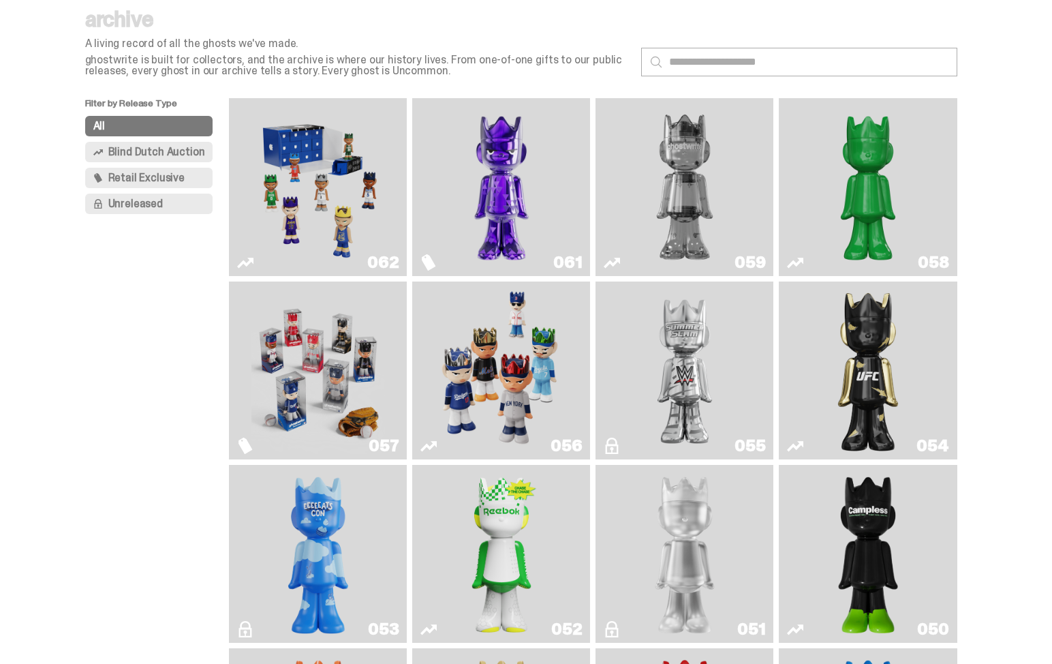
scroll to position [175, 0]
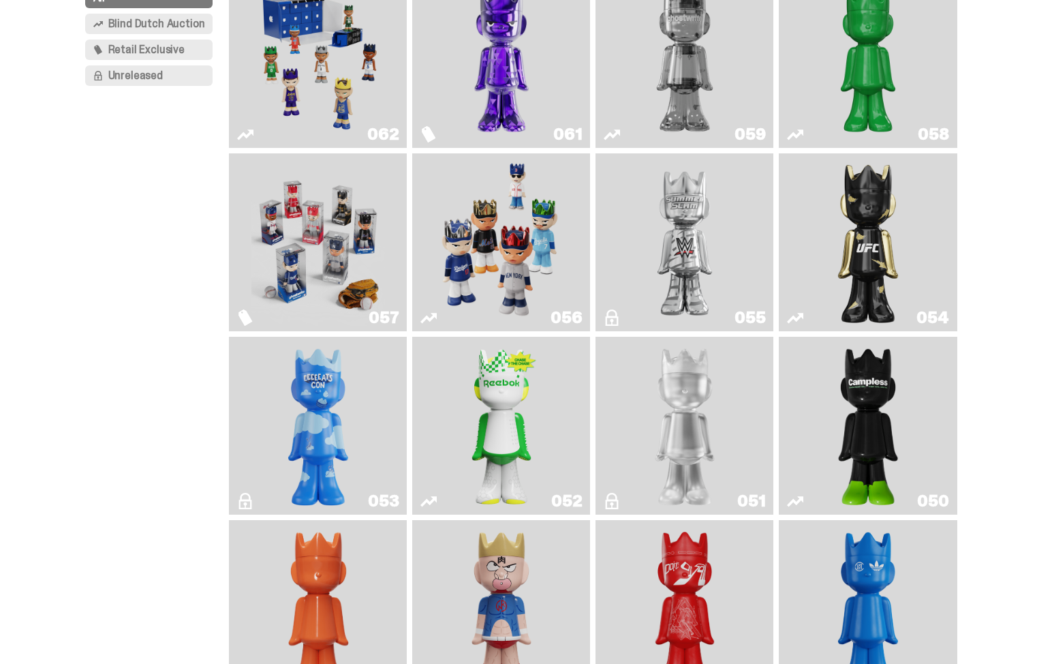
click at [348, 224] on img "Game Face (2025)" at bounding box center [319, 242] width 134 height 167
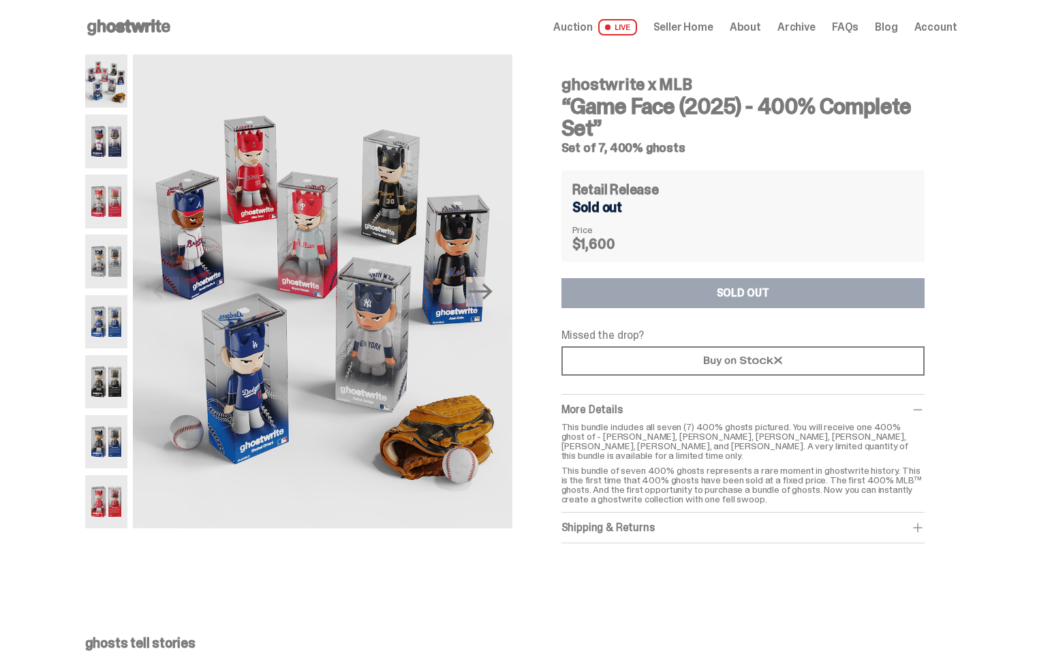
drag, startPoint x: 567, startPoint y: 148, endPoint x: 708, endPoint y: 148, distance: 141.1
click at [708, 148] on div "ghostwrite x MLB “Game Face (2025) - 400% Complete Set” Set of 7, 400% ghosts R…" at bounding box center [743, 299] width 429 height 489
click at [708, 147] on h5 "Set of 7, 400% ghosts" at bounding box center [743, 148] width 363 height 12
drag, startPoint x: 575, startPoint y: 151, endPoint x: 616, endPoint y: 150, distance: 40.2
click at [616, 150] on h5 "Set of 7, 400% ghosts" at bounding box center [743, 148] width 363 height 12
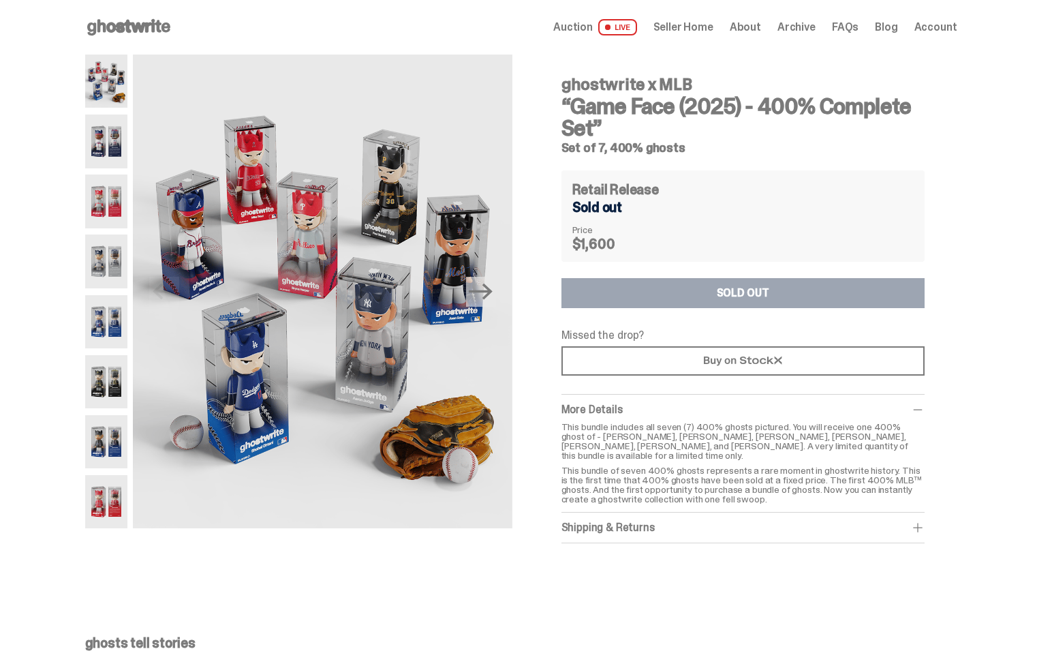
click at [616, 150] on h5 "Set of 7, 400% ghosts" at bounding box center [743, 148] width 363 height 12
drag, startPoint x: 562, startPoint y: 152, endPoint x: 618, endPoint y: 157, distance: 55.4
click at [617, 157] on div "ghostwrite x MLB “Game Face (2025) - 400% Complete Set” Set of 7, 400% ghosts R…" at bounding box center [743, 299] width 429 height 489
click at [621, 153] on h5 "Set of 7, 400% ghosts" at bounding box center [743, 148] width 363 height 12
click at [652, 147] on h5 "Set of 7, 400% ghosts" at bounding box center [743, 148] width 363 height 12
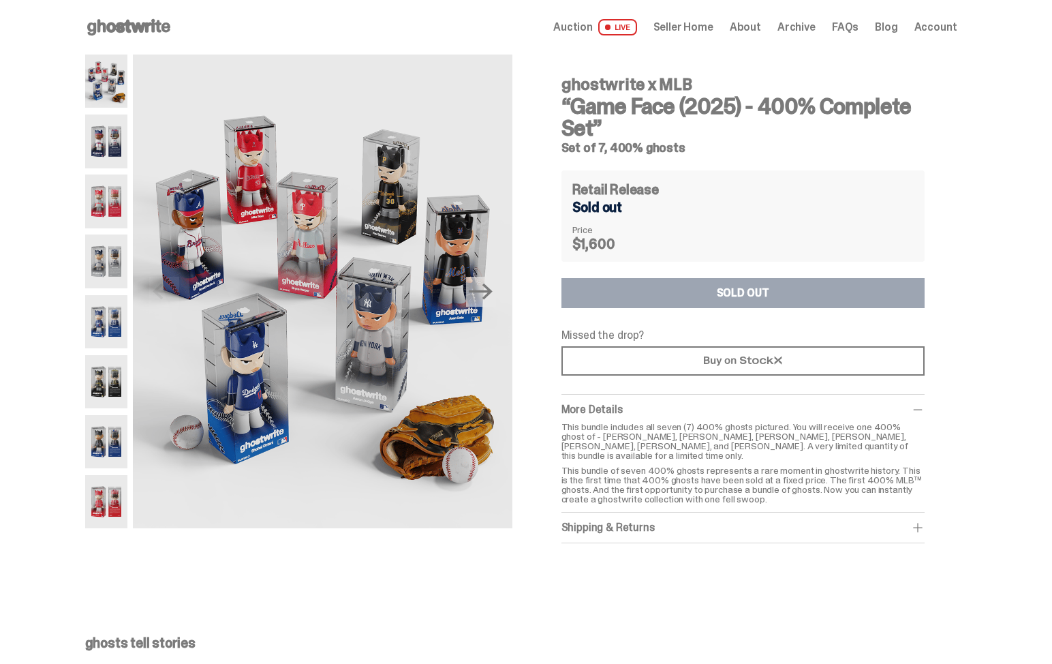
click at [652, 147] on h5 "Set of 7, 400% ghosts" at bounding box center [743, 148] width 363 height 12
click at [627, 151] on h5 "Set of 7, 400% ghosts" at bounding box center [743, 148] width 363 height 12
click at [624, 153] on h5 "Set of 7, 400% ghosts" at bounding box center [743, 148] width 363 height 12
click at [627, 151] on h5 "Set of 7, 400% ghosts" at bounding box center [743, 148] width 363 height 12
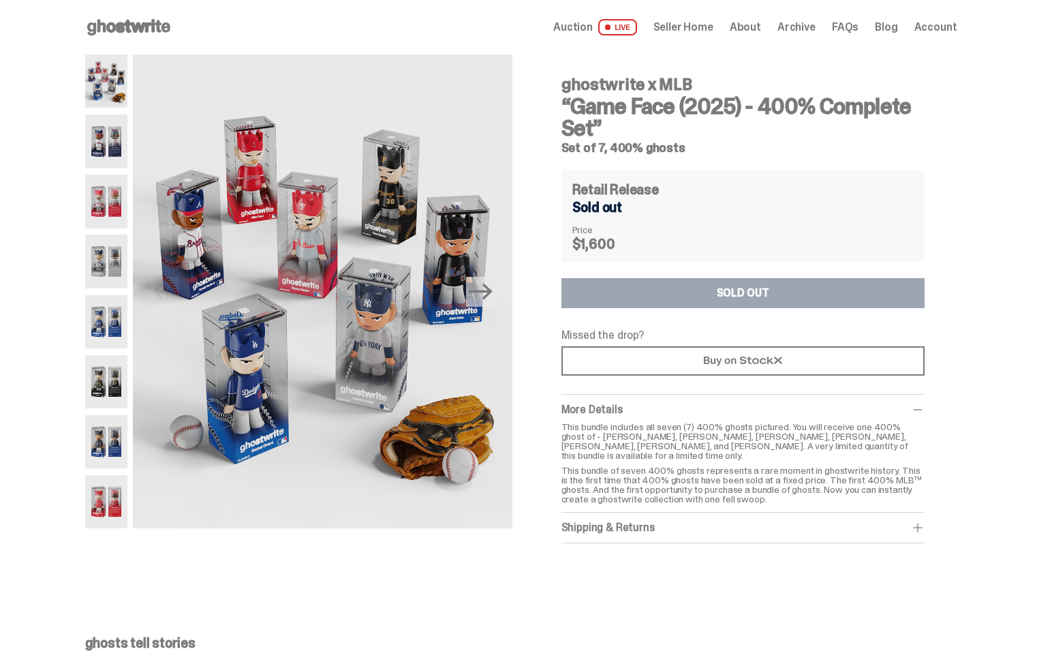
drag, startPoint x: 624, startPoint y: 150, endPoint x: 699, endPoint y: 146, distance: 75.1
click at [699, 146] on h5 "Set of 7, 400% ghosts" at bounding box center [743, 148] width 363 height 12
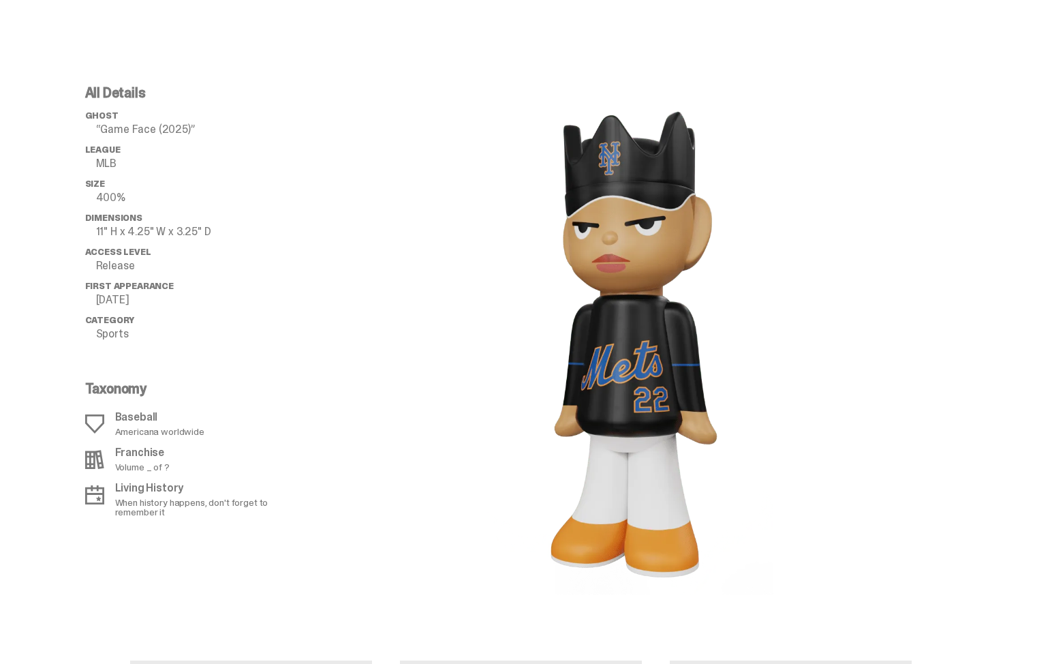
scroll to position [1331, 0]
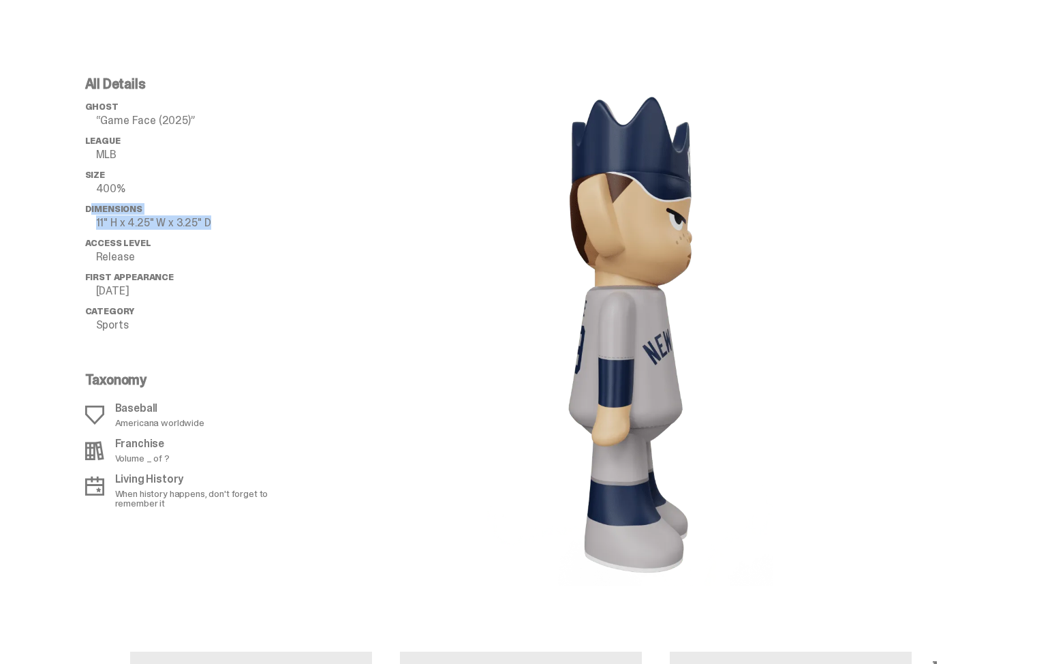
drag, startPoint x: 94, startPoint y: 202, endPoint x: 240, endPoint y: 217, distance: 146.6
click at [239, 217] on li "Dimensions 11" H x 4.25" W x 3.25" D" at bounding box center [194, 216] width 218 height 25
click at [112, 203] on span "Dimensions" at bounding box center [113, 209] width 57 height 12
drag, startPoint x: 95, startPoint y: 197, endPoint x: 277, endPoint y: 221, distance: 183.6
click at [277, 221] on ul "ghost “Game Face (2025)” League MLB Size 400% Dimensions 11" H x 4.25" W x 3.25…" at bounding box center [194, 221] width 218 height 239
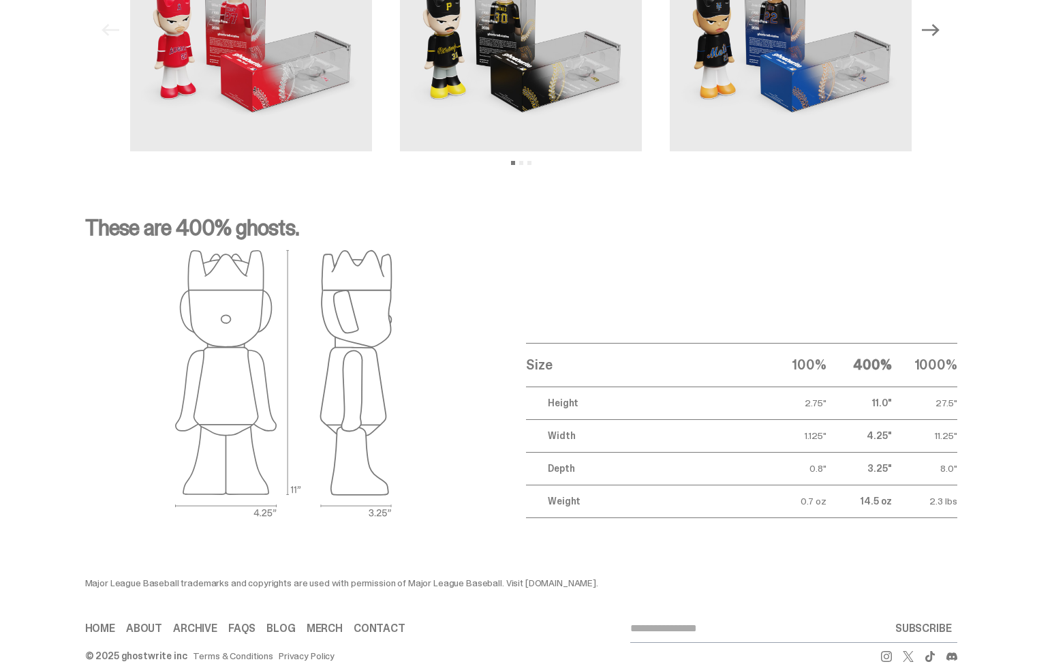
scroll to position [2098, 0]
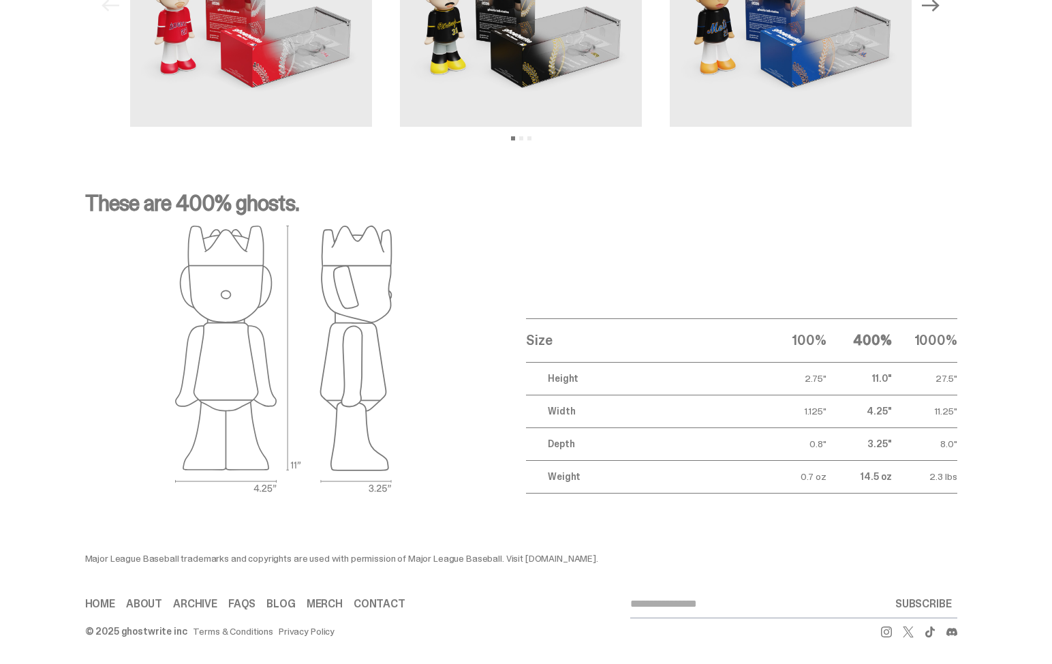
drag, startPoint x: 100, startPoint y: 216, endPoint x: 345, endPoint y: 236, distance: 246.2
click at [394, 289] on div at bounding box center [284, 359] width 398 height 269
drag, startPoint x: 141, startPoint y: 182, endPoint x: 595, endPoint y: 212, distance: 455.0
click at [583, 211] on p "These are 400% ghosts." at bounding box center [521, 208] width 873 height 33
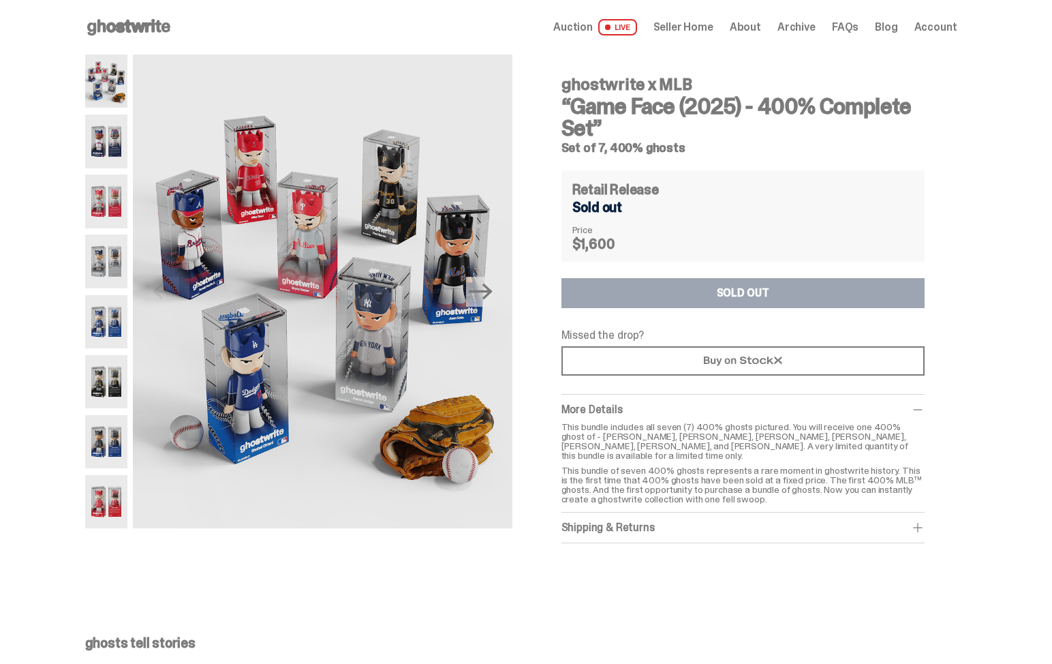
drag, startPoint x: 568, startPoint y: 145, endPoint x: 770, endPoint y: 149, distance: 201.1
click at [770, 149] on div "ghostwrite x MLB “Game Face (2025) - 400% Complete Set” Set of 7, 400% ghosts R…" at bounding box center [743, 299] width 429 height 489
click at [768, 149] on h5 "Set of 7, 400% ghosts" at bounding box center [743, 148] width 363 height 12
drag, startPoint x: 838, startPoint y: 110, endPoint x: 603, endPoint y: 133, distance: 235.6
click at [603, 133] on h3 "“Game Face (2025) - 400% Complete Set”" at bounding box center [743, 117] width 363 height 44
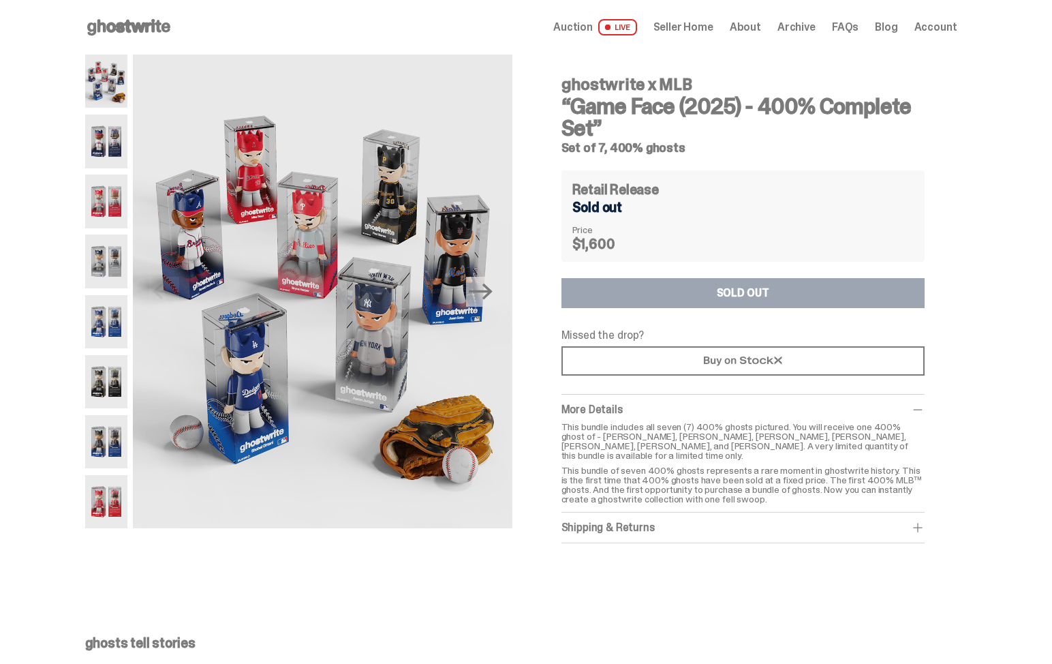
click at [166, 38] on div "Open main menu Home Auction LIVE Seller Home About Archive FAQs Blog Account" at bounding box center [521, 27] width 873 height 55
click at [127, 28] on use at bounding box center [128, 27] width 83 height 16
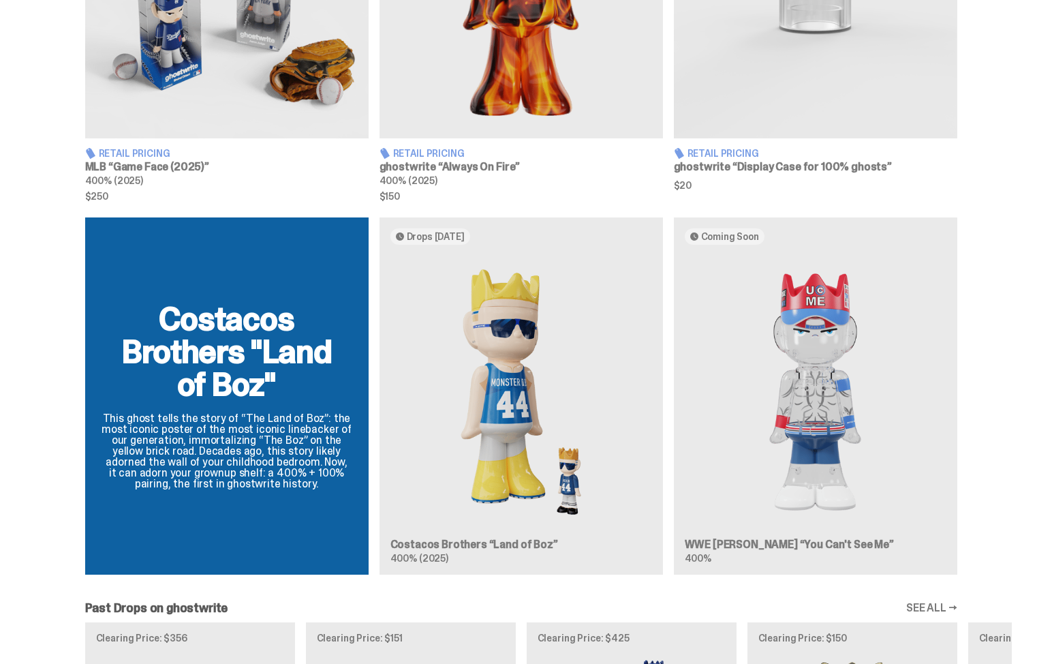
scroll to position [1200, 0]
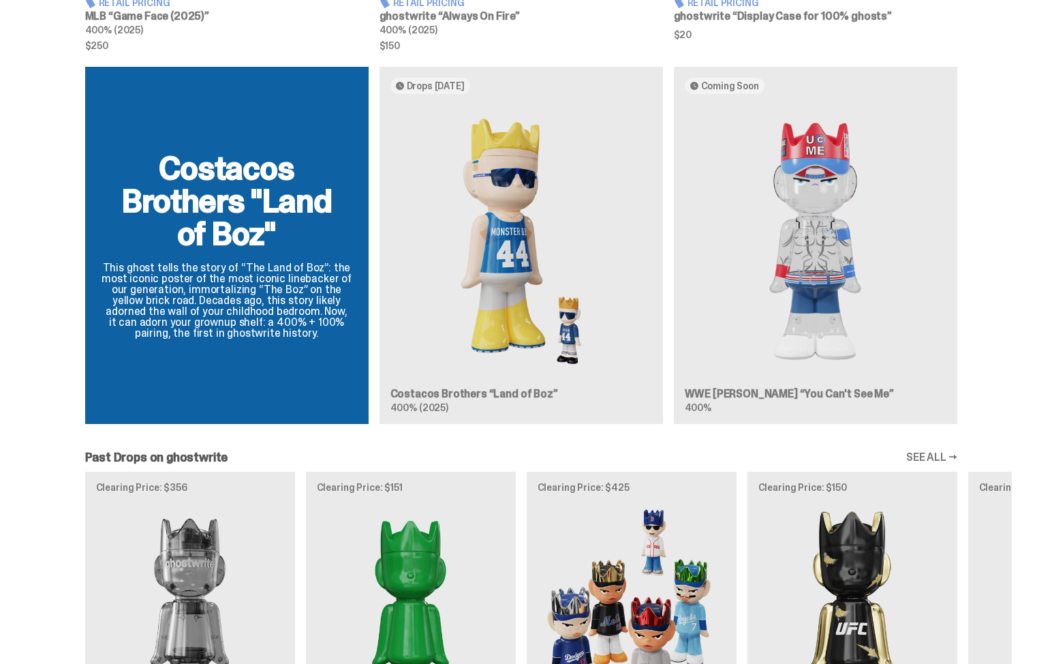
click at [382, 382] on div "Costacos Brothers "Land of Boz" This ghost tells the story of “The Land of Boz”…" at bounding box center [522, 251] width 982 height 368
click at [552, 431] on div "Costacos Brothers "Land of Boz" This ghost tells the story of “The Land of Boz”…" at bounding box center [522, 251] width 982 height 368
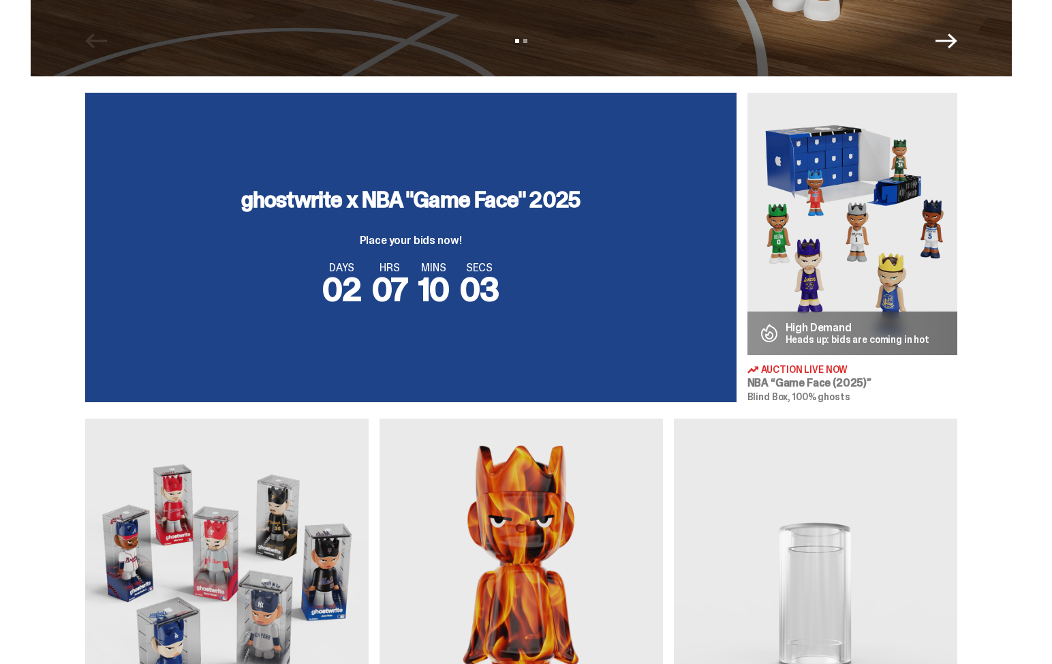
scroll to position [0, 0]
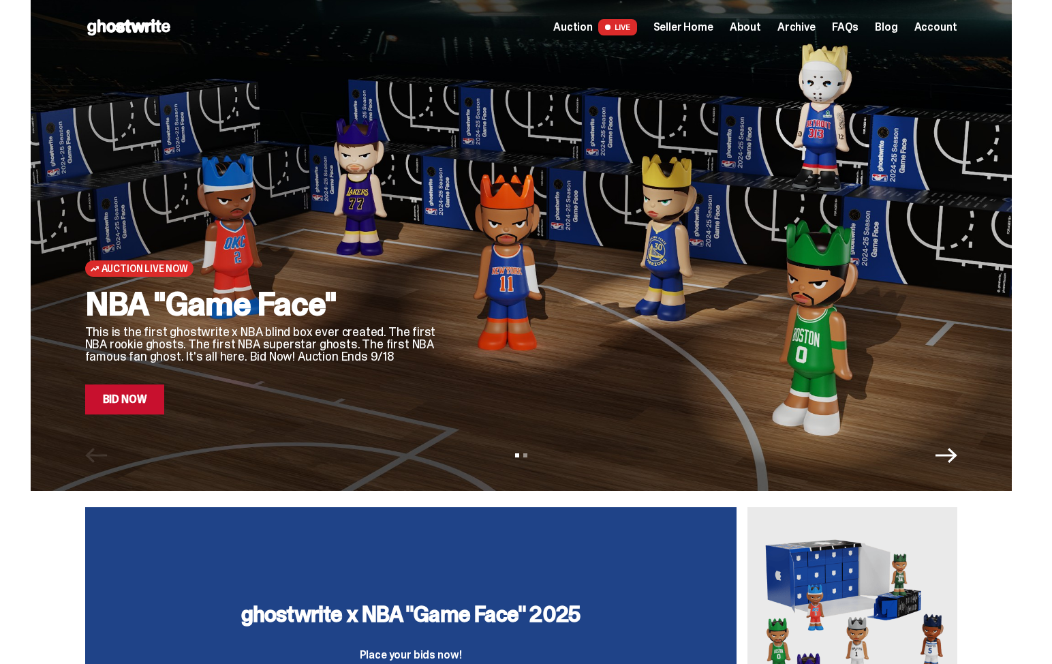
click at [700, 31] on span "Seller Home" at bounding box center [684, 27] width 60 height 11
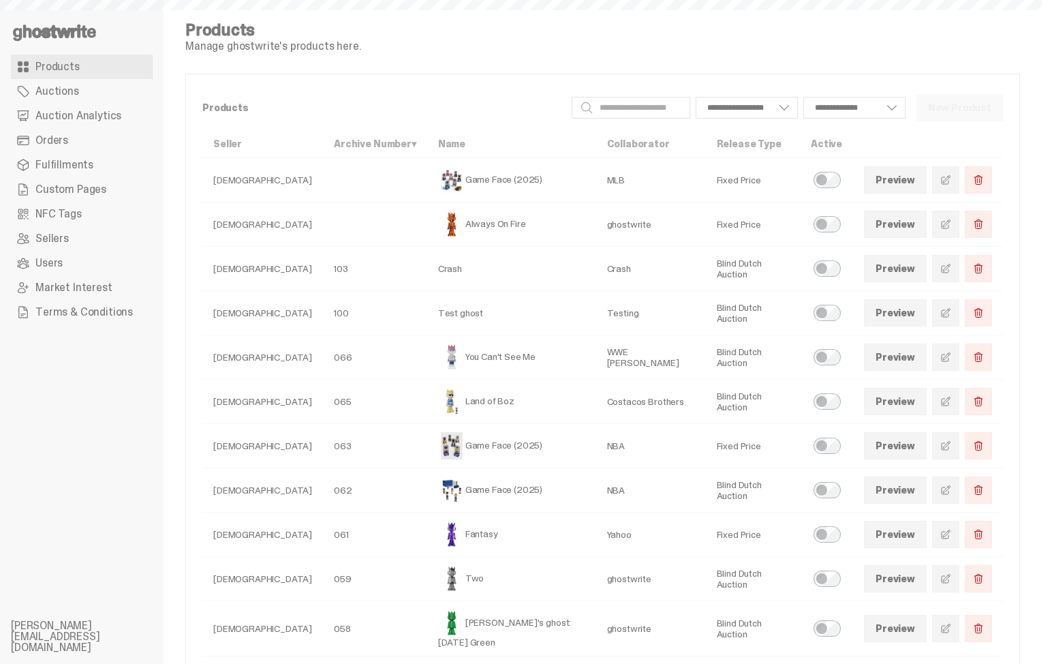
select select
click at [946, 401] on link at bounding box center [946, 401] width 27 height 27
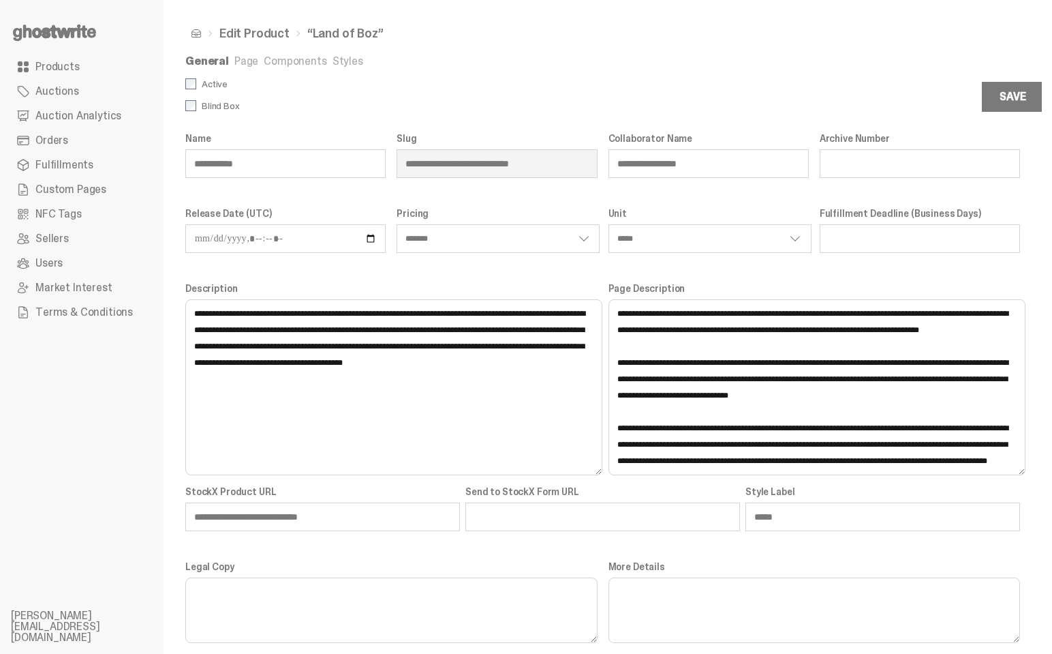
click at [282, 69] on ul "General Page Components Styles" at bounding box center [602, 63] width 835 height 14
click at [284, 62] on link "Components" at bounding box center [295, 61] width 63 height 14
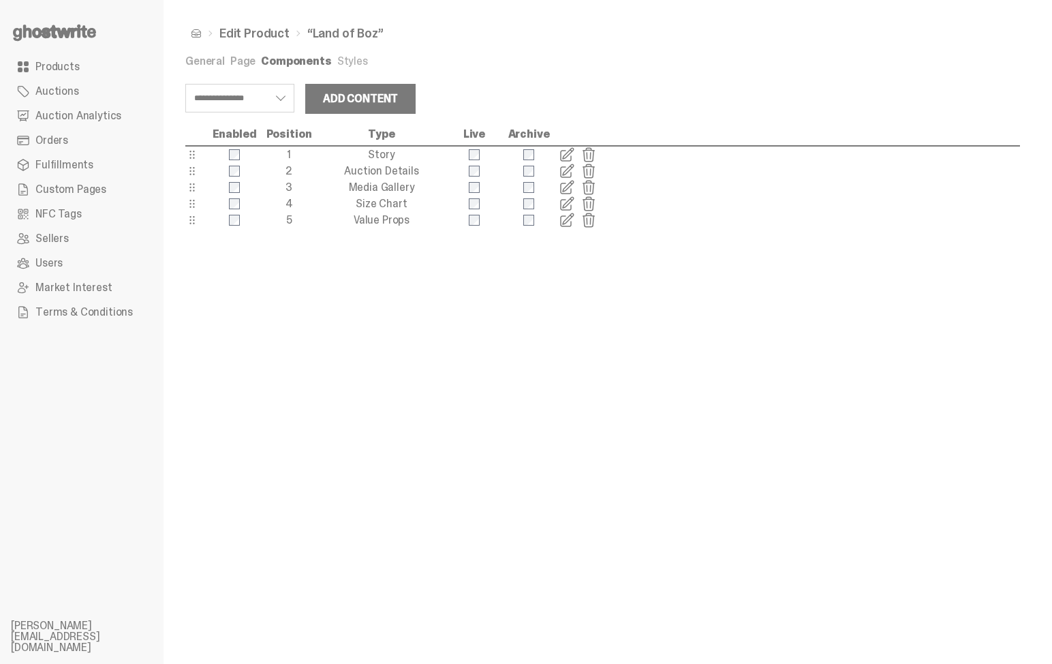
click at [251, 60] on link "Page" at bounding box center [242, 61] width 25 height 14
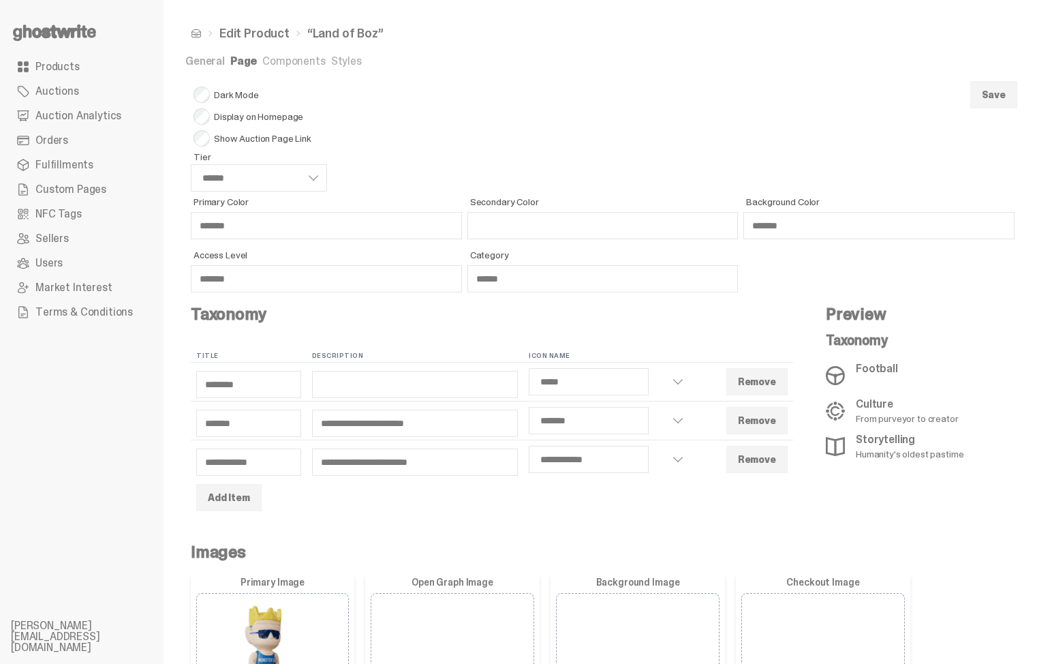
click at [209, 61] on link "General" at bounding box center [205, 61] width 40 height 14
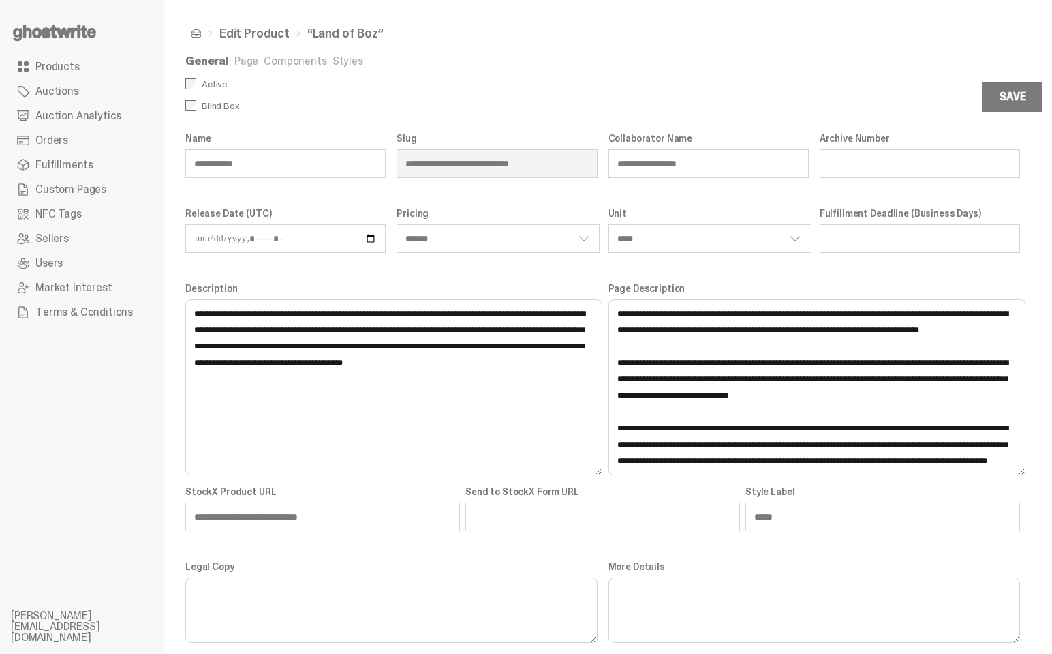
select select "*******"
select select "*****"
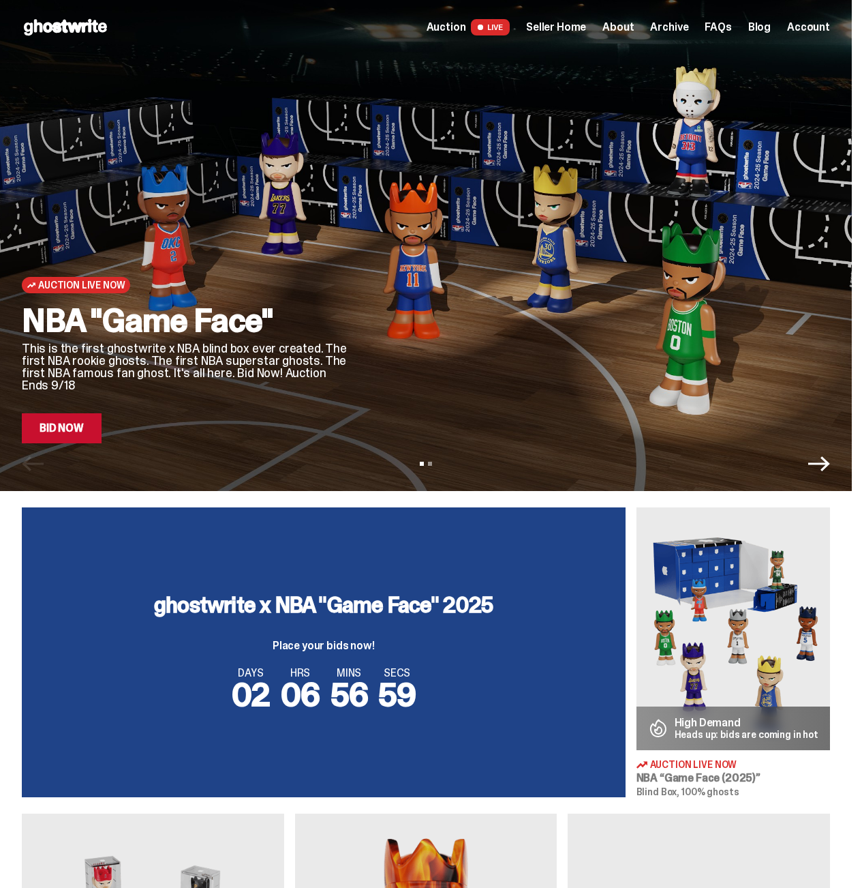
click at [573, 33] on span "Seller Home" at bounding box center [556, 27] width 60 height 11
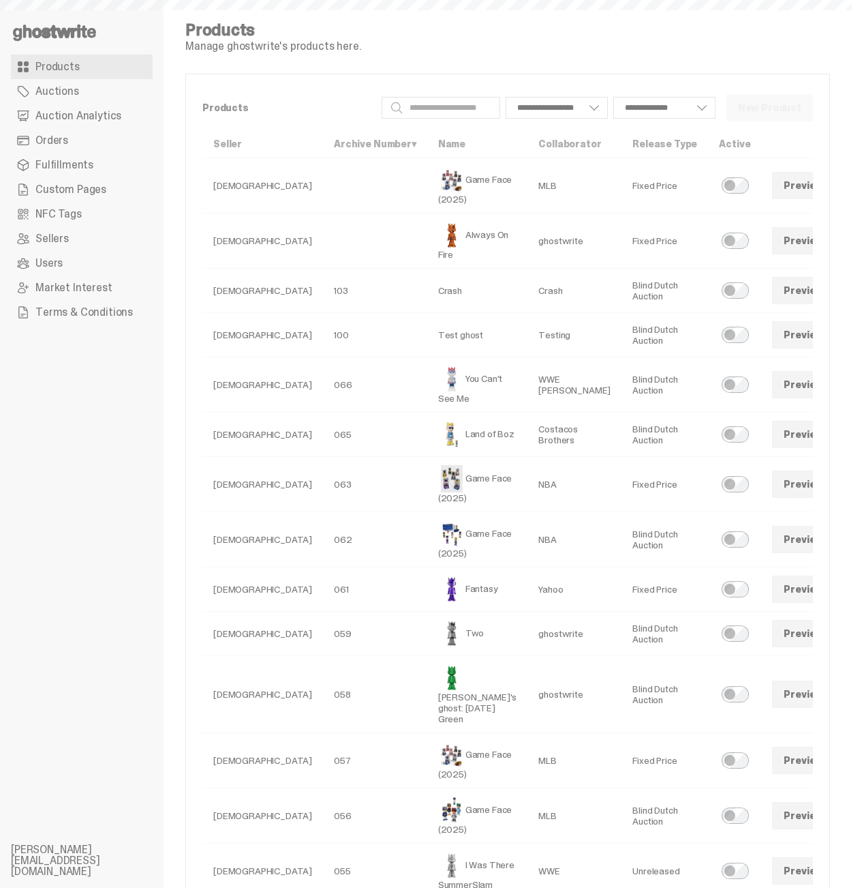
select select
click at [66, 134] on link "Orders" at bounding box center [82, 140] width 142 height 25
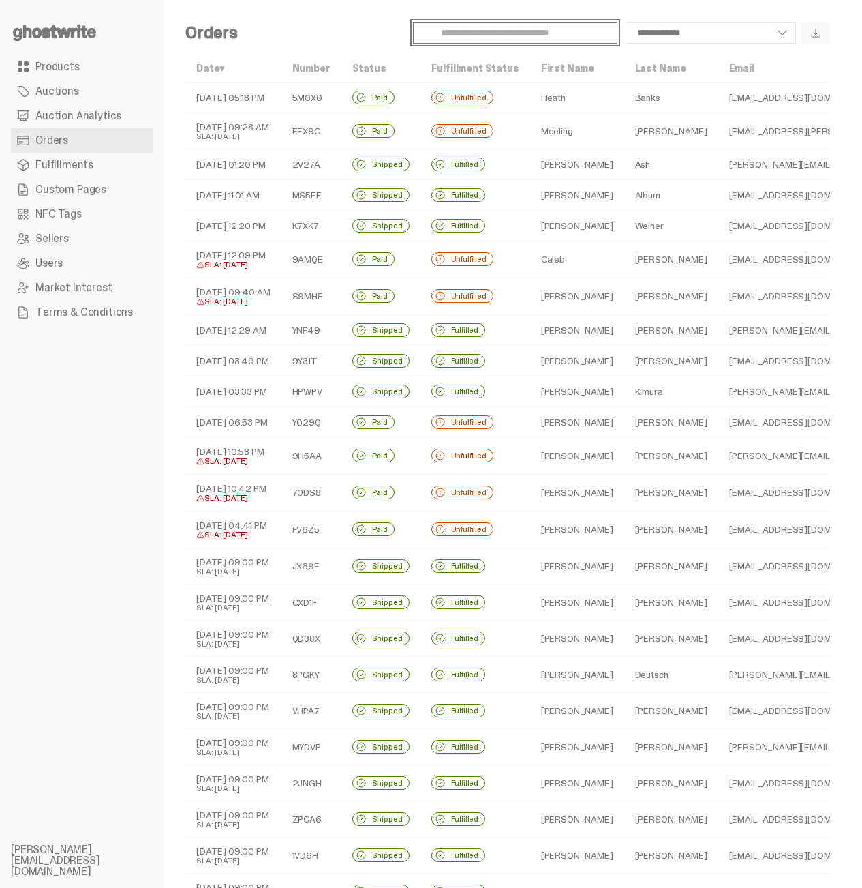
click at [504, 40] on input "Search" at bounding box center [515, 33] width 204 height 22
paste input "*****"
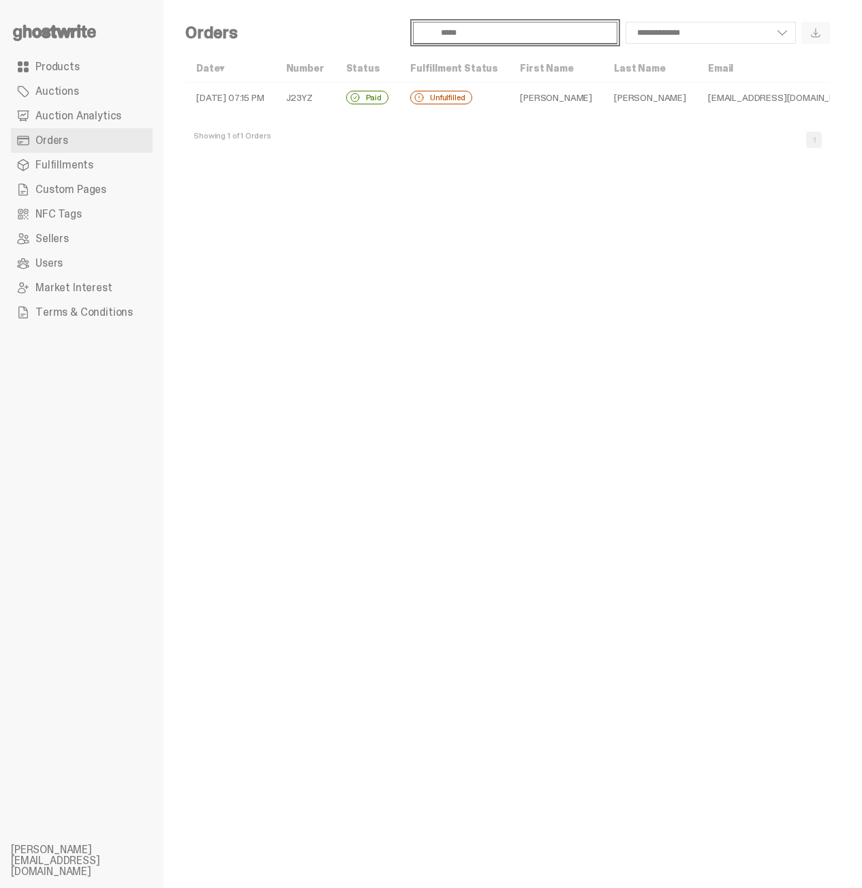
type input "*****"
click at [249, 102] on td "[DATE] 07:15 PM" at bounding box center [230, 97] width 90 height 31
click at [473, 39] on input "*****" at bounding box center [515, 33] width 204 height 22
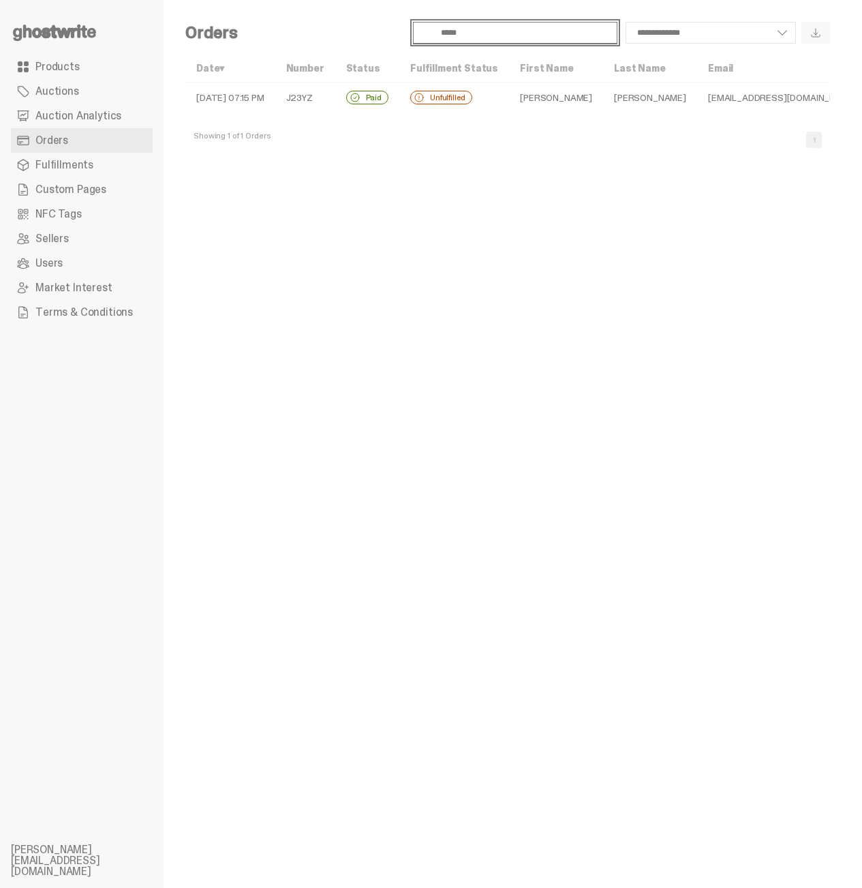
paste input "text"
type input "*****"
click at [269, 93] on td "[DATE] 07:23 PM" at bounding box center [231, 97] width 93 height 31
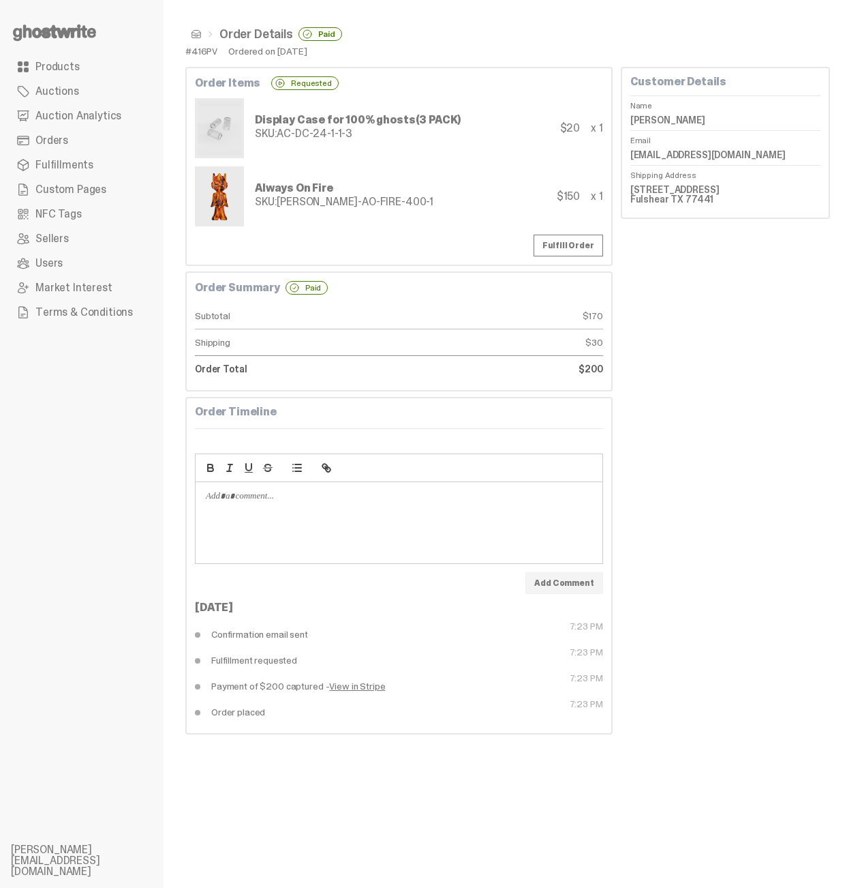
click at [815, 323] on div "Customer Details Name [PERSON_NAME] Email [EMAIL_ADDRESS][DOMAIN_NAME] Shipping…" at bounding box center [725, 400] width 209 height 667
click at [208, 53] on div "#416PV" at bounding box center [201, 51] width 32 height 10
copy div "416PV"
